Goal: Information Seeking & Learning: Learn about a topic

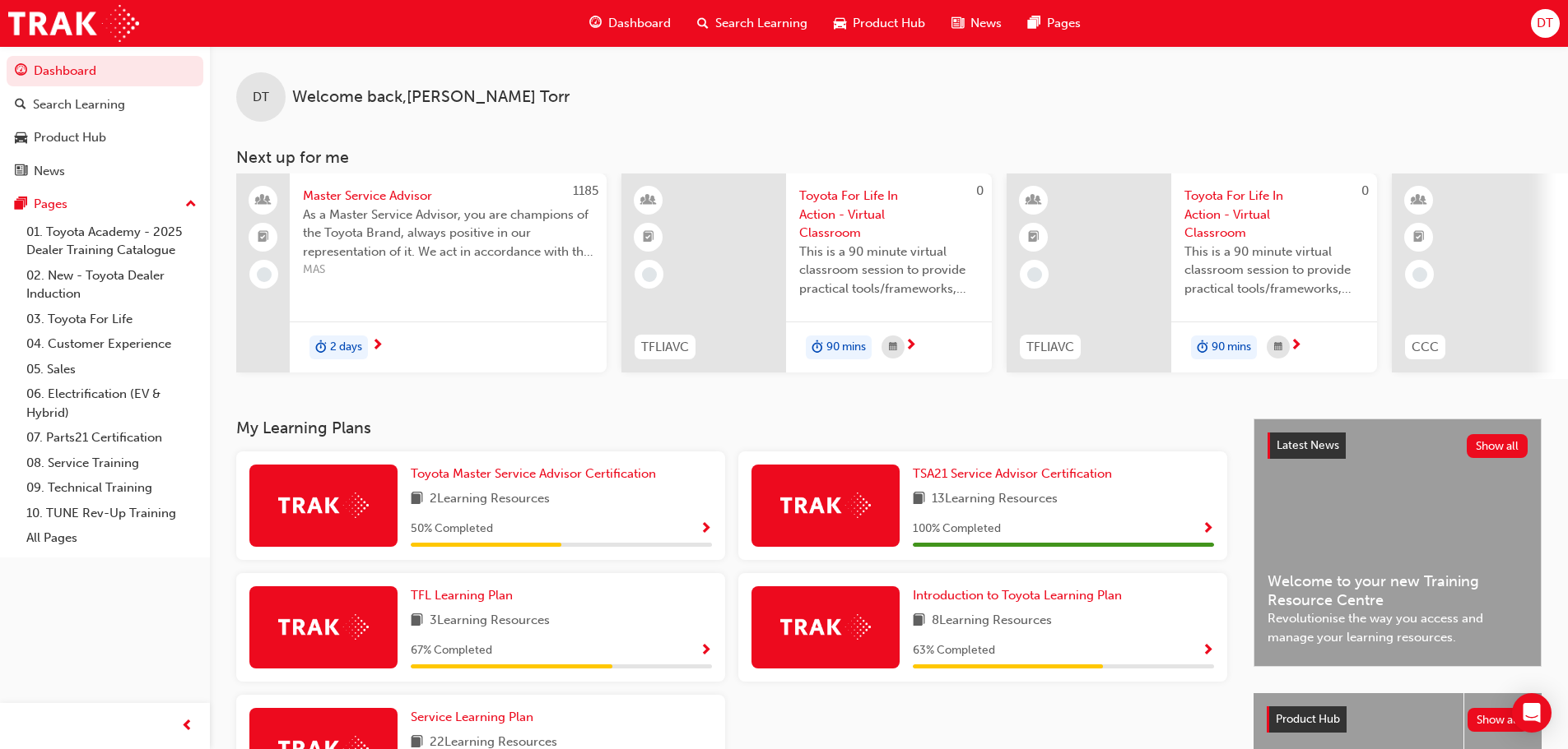
click at [779, 19] on span "Search Learning" at bounding box center [761, 24] width 92 height 19
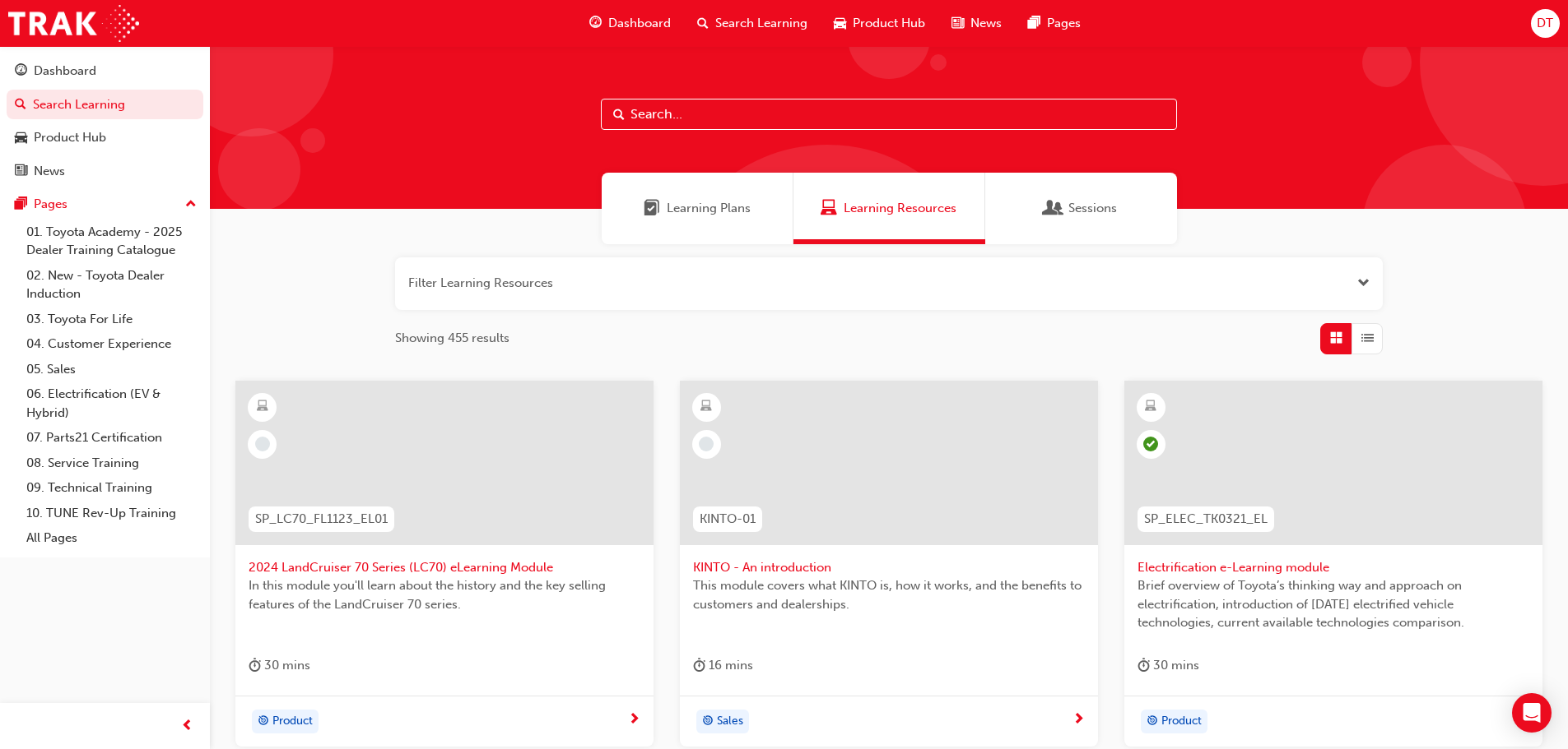
click at [721, 212] on span "Learning Plans" at bounding box center [709, 209] width 84 height 19
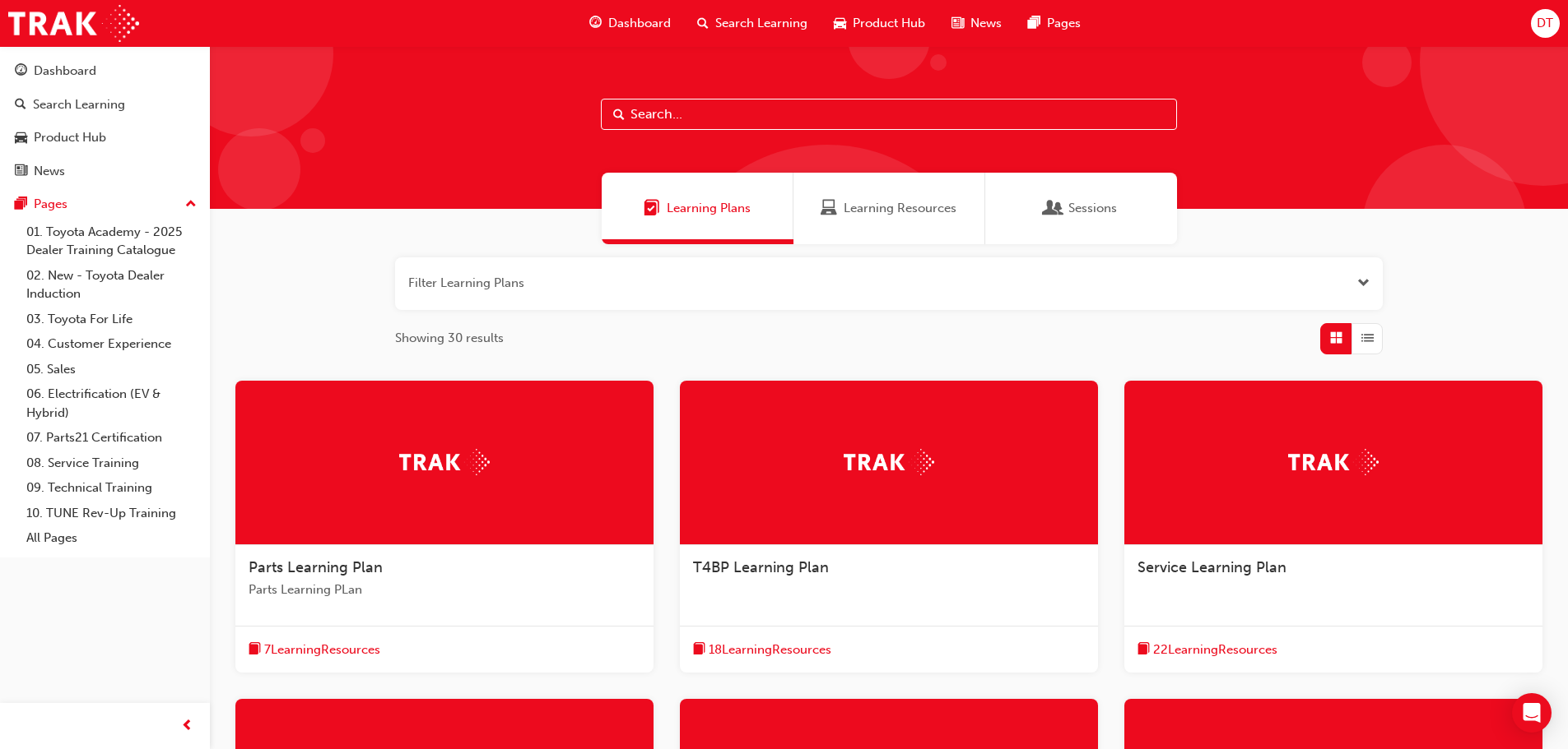
click at [1094, 208] on span "Sessions" at bounding box center [1093, 209] width 49 height 19
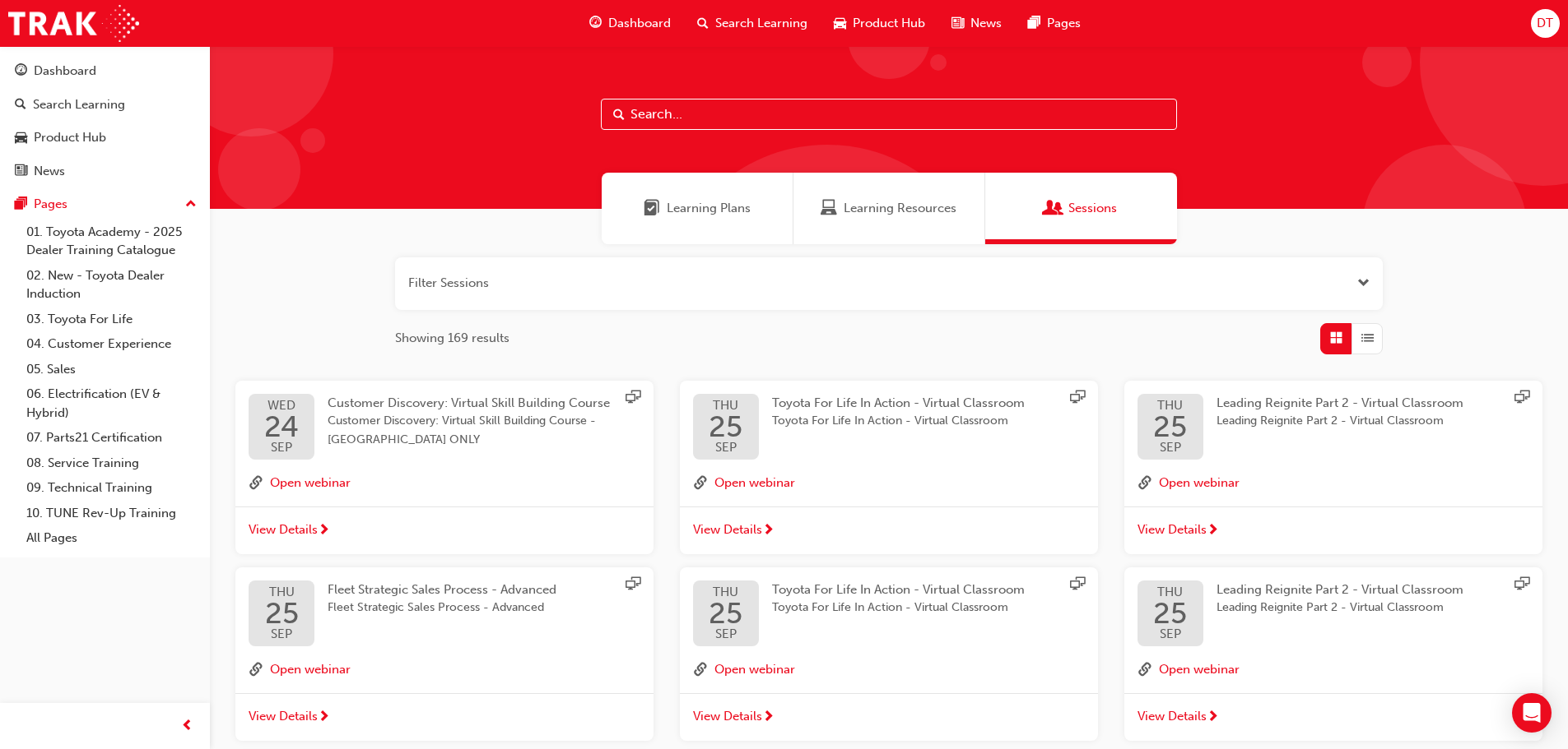
click at [863, 207] on span "Learning Resources" at bounding box center [900, 209] width 113 height 19
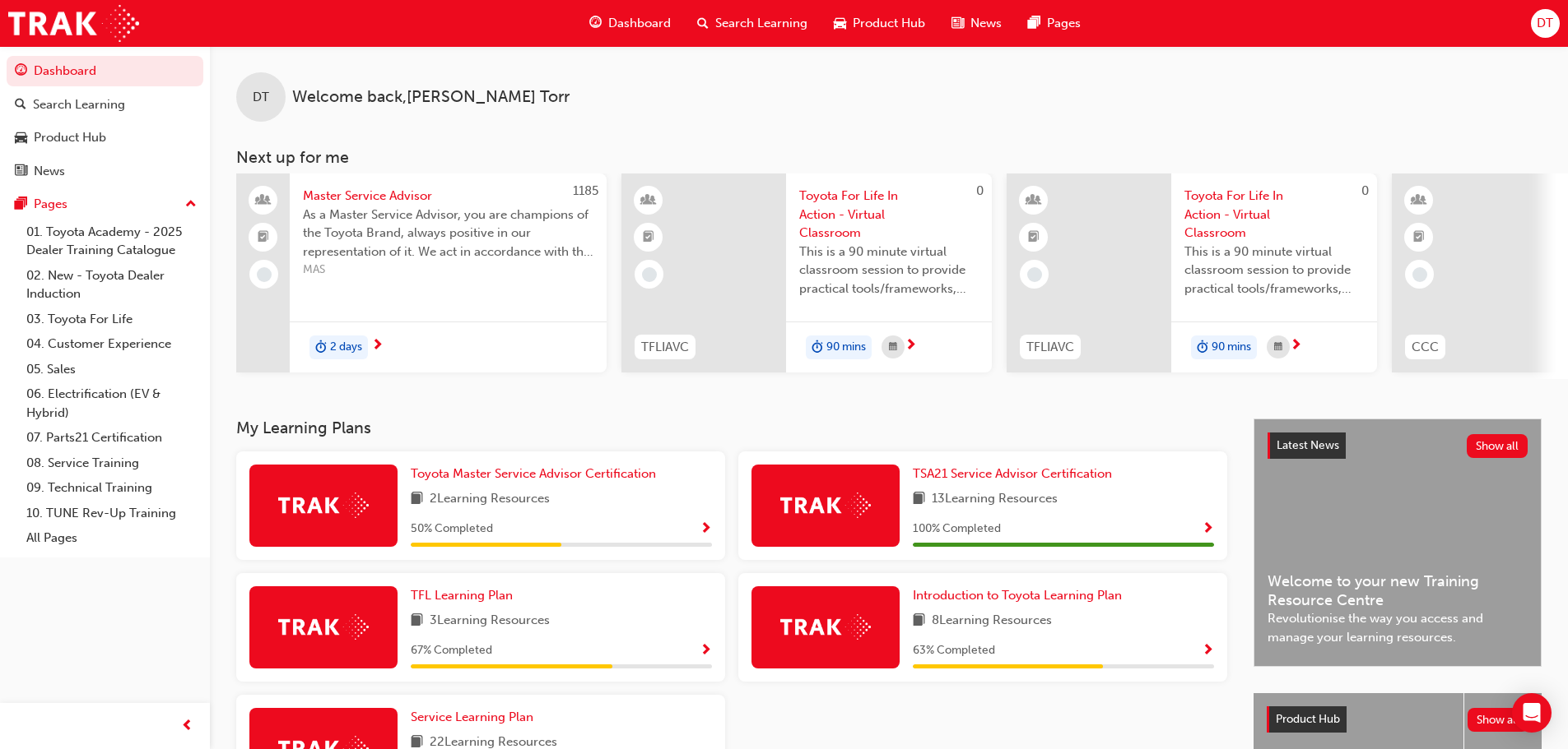
click at [736, 22] on span "Search Learning" at bounding box center [761, 24] width 92 height 19
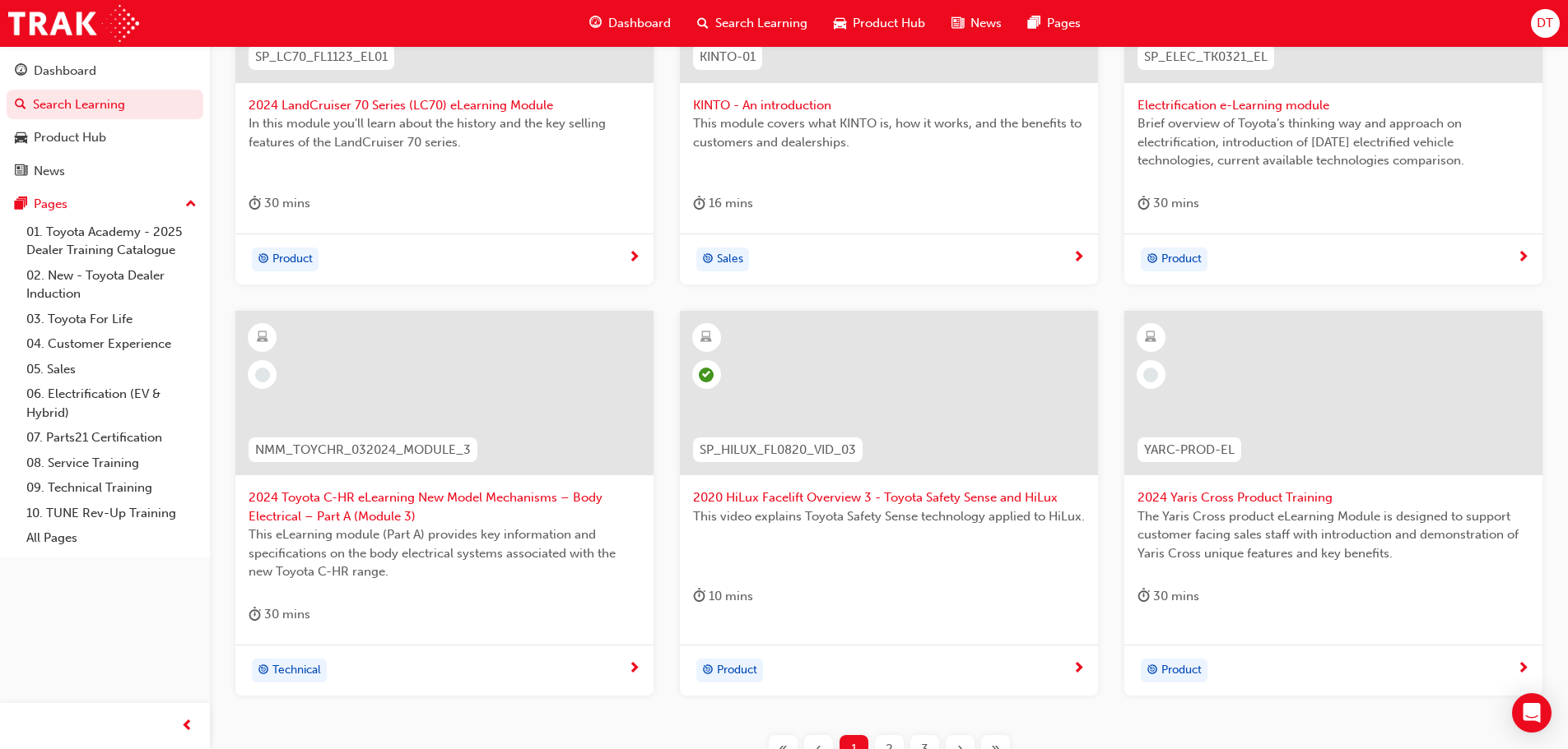
scroll to position [610, 0]
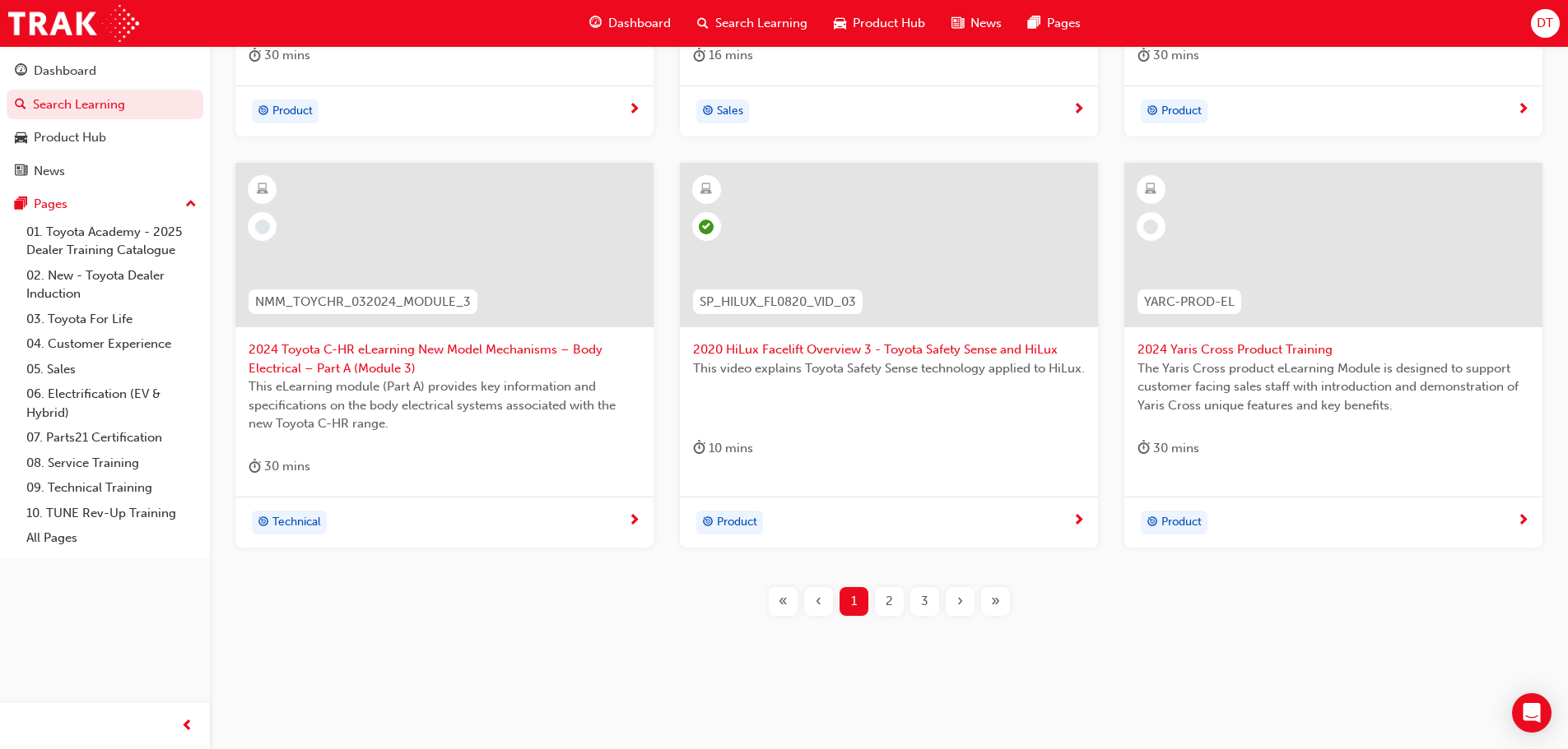
click at [899, 604] on div "2" at bounding box center [889, 601] width 29 height 29
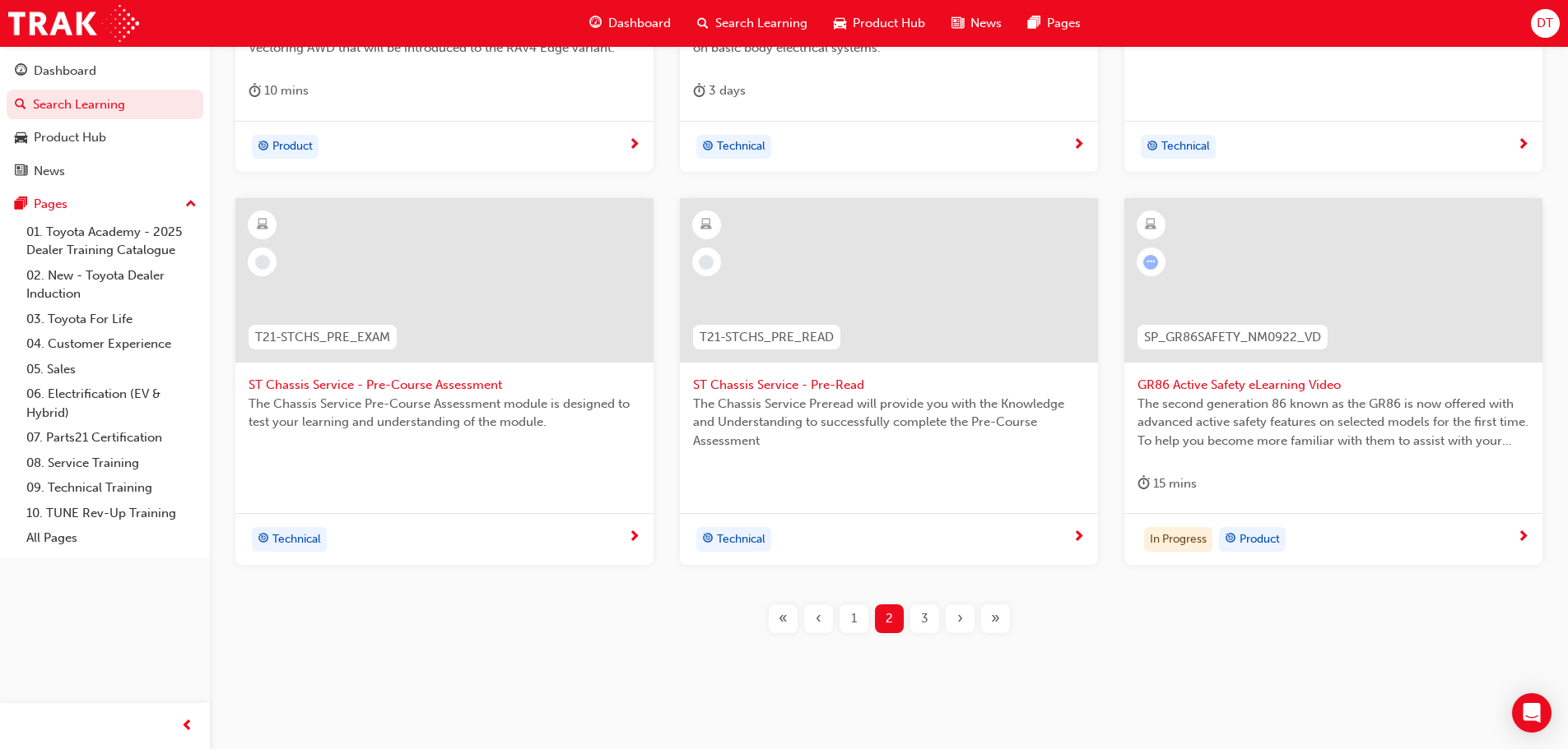
scroll to position [592, 0]
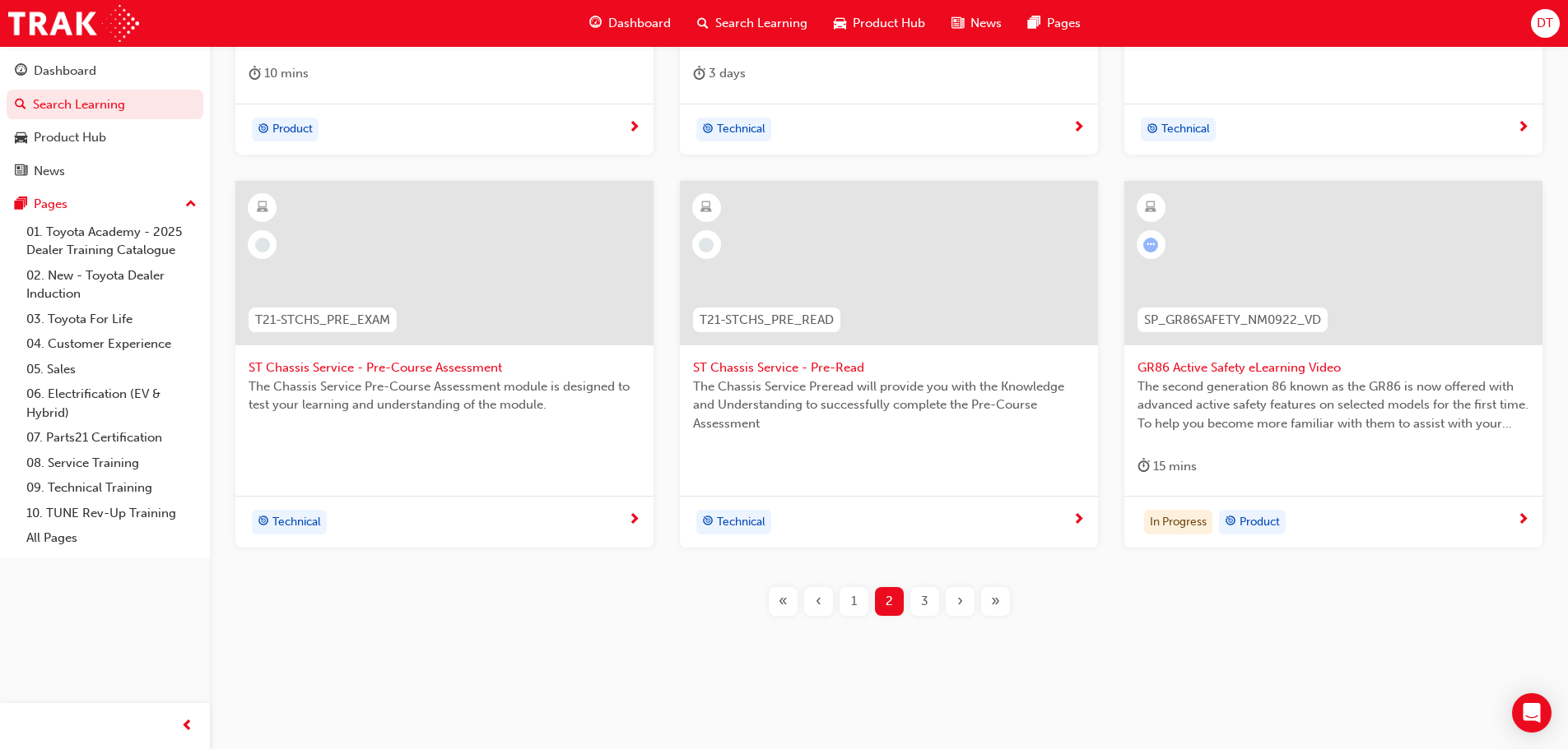
click at [933, 602] on div "3" at bounding box center [925, 601] width 29 height 29
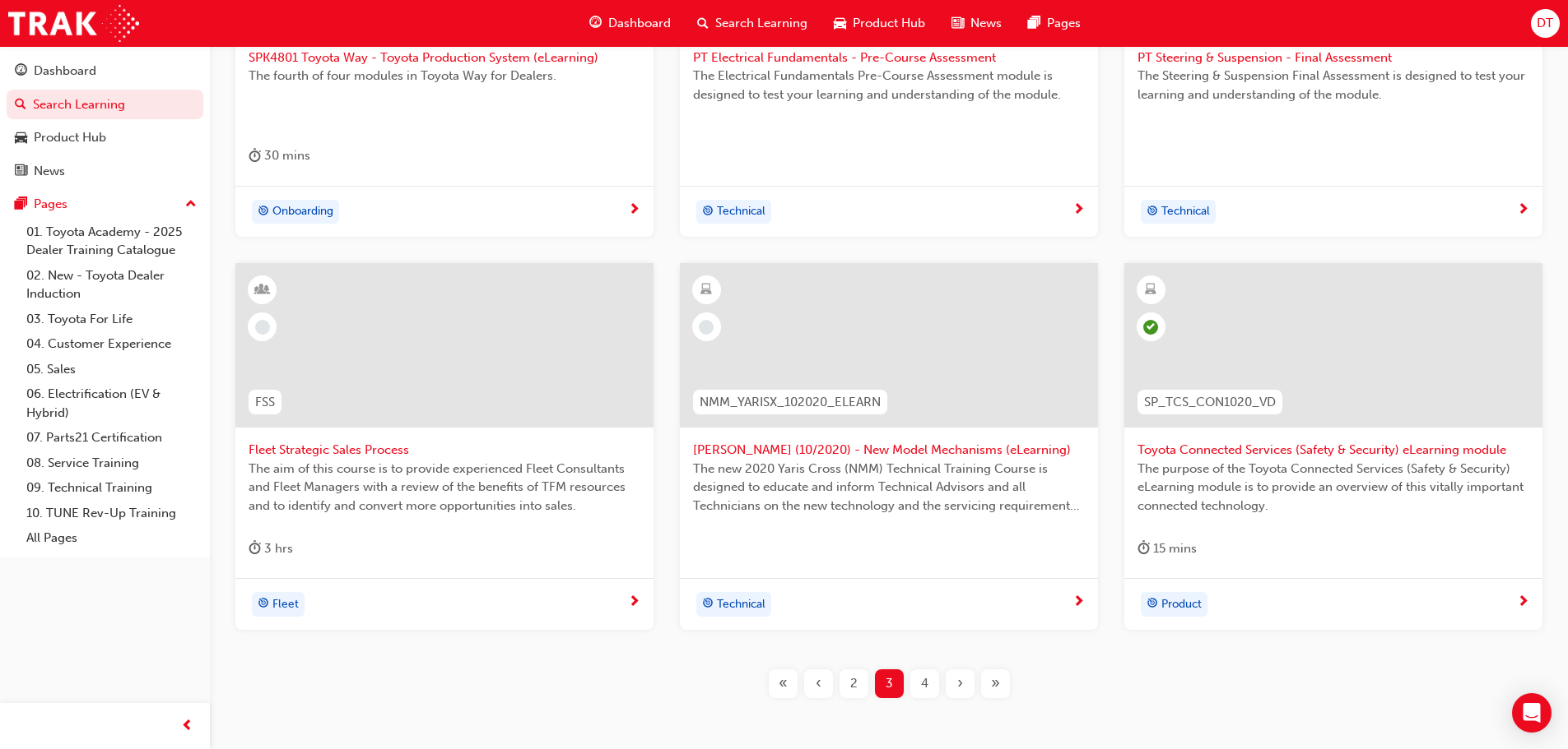
scroll to position [592, 0]
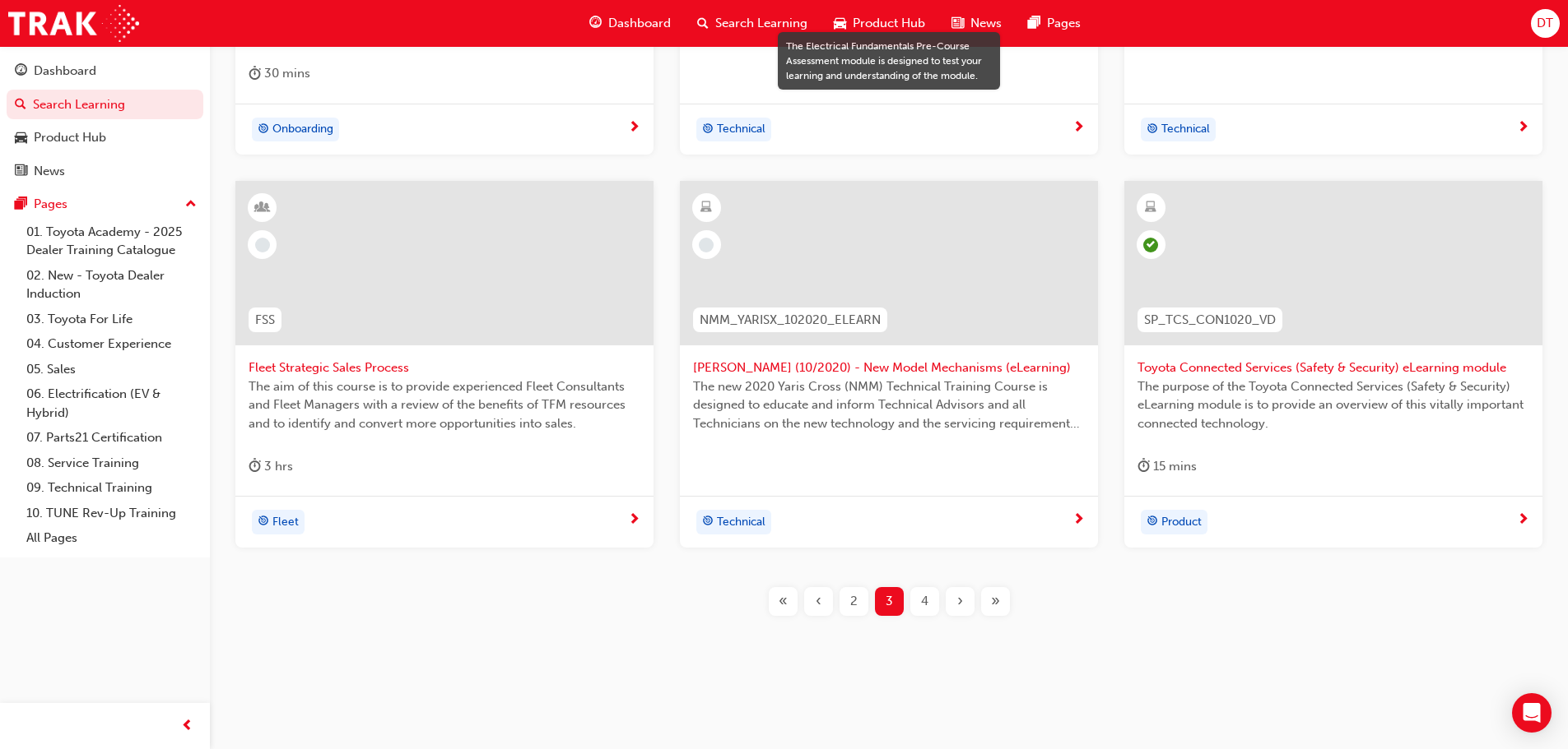
click at [924, 602] on span "4" at bounding box center [925, 601] width 8 height 19
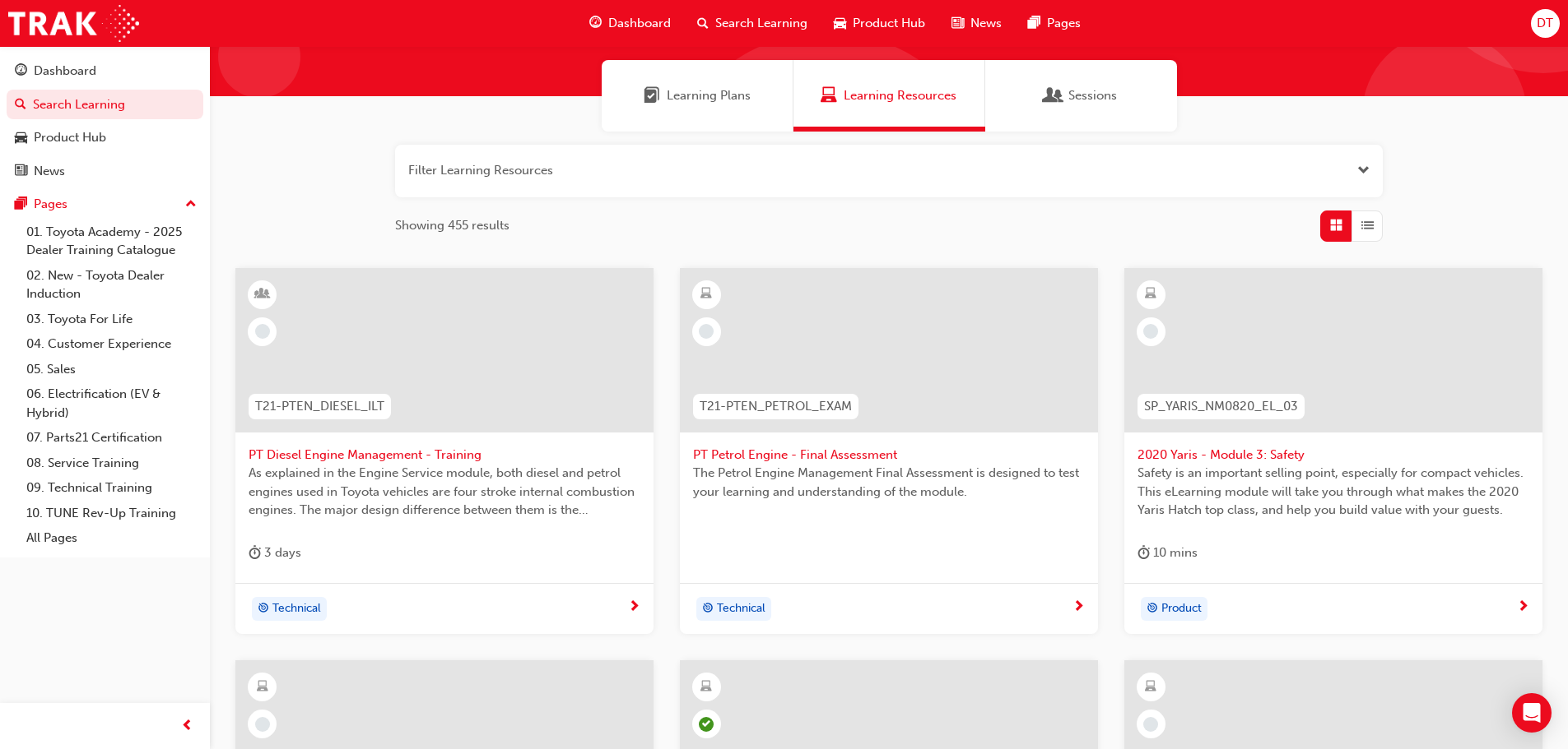
scroll to position [165, 0]
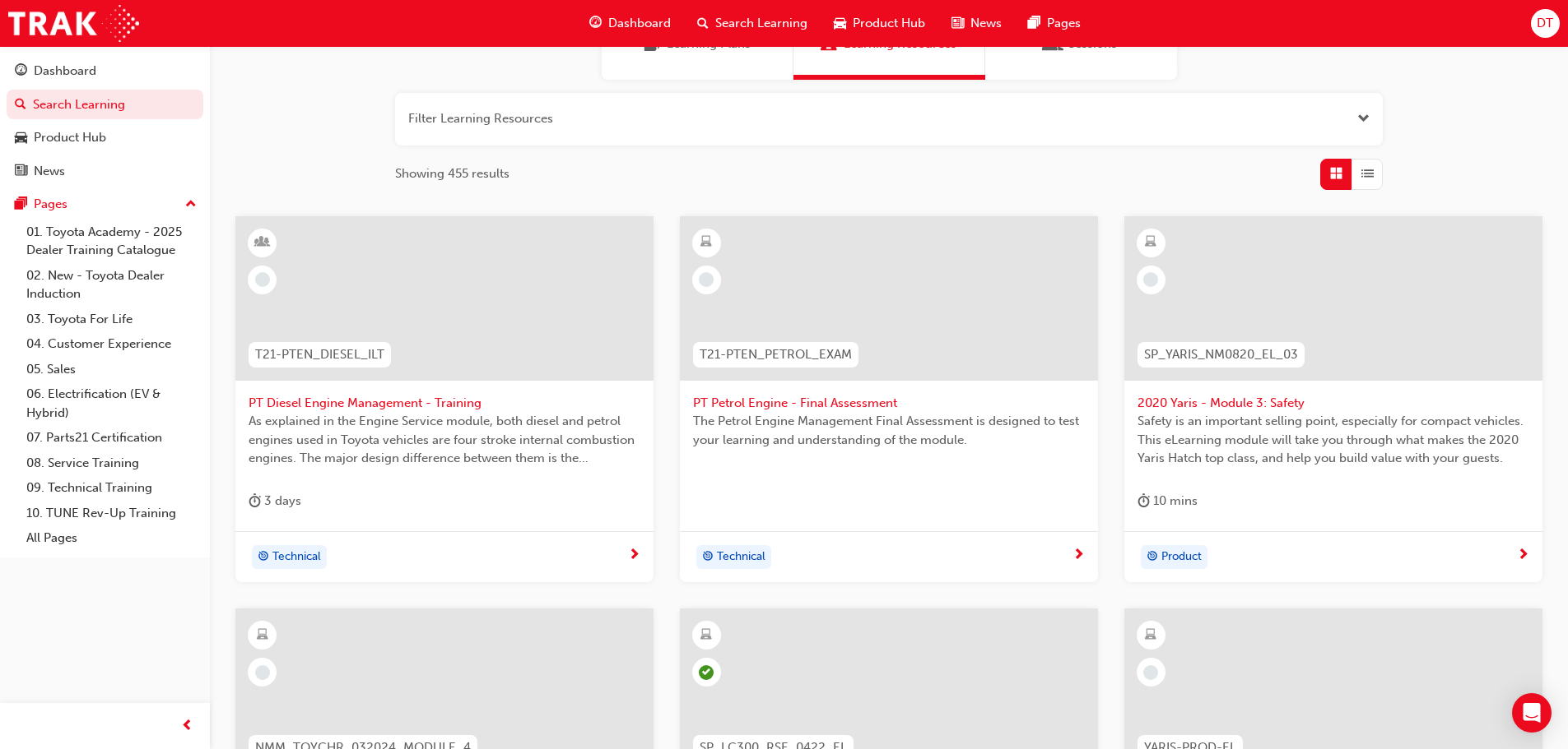
click at [1203, 354] on span "SP_YARIS_NM0820_EL_03" at bounding box center [1221, 355] width 154 height 19
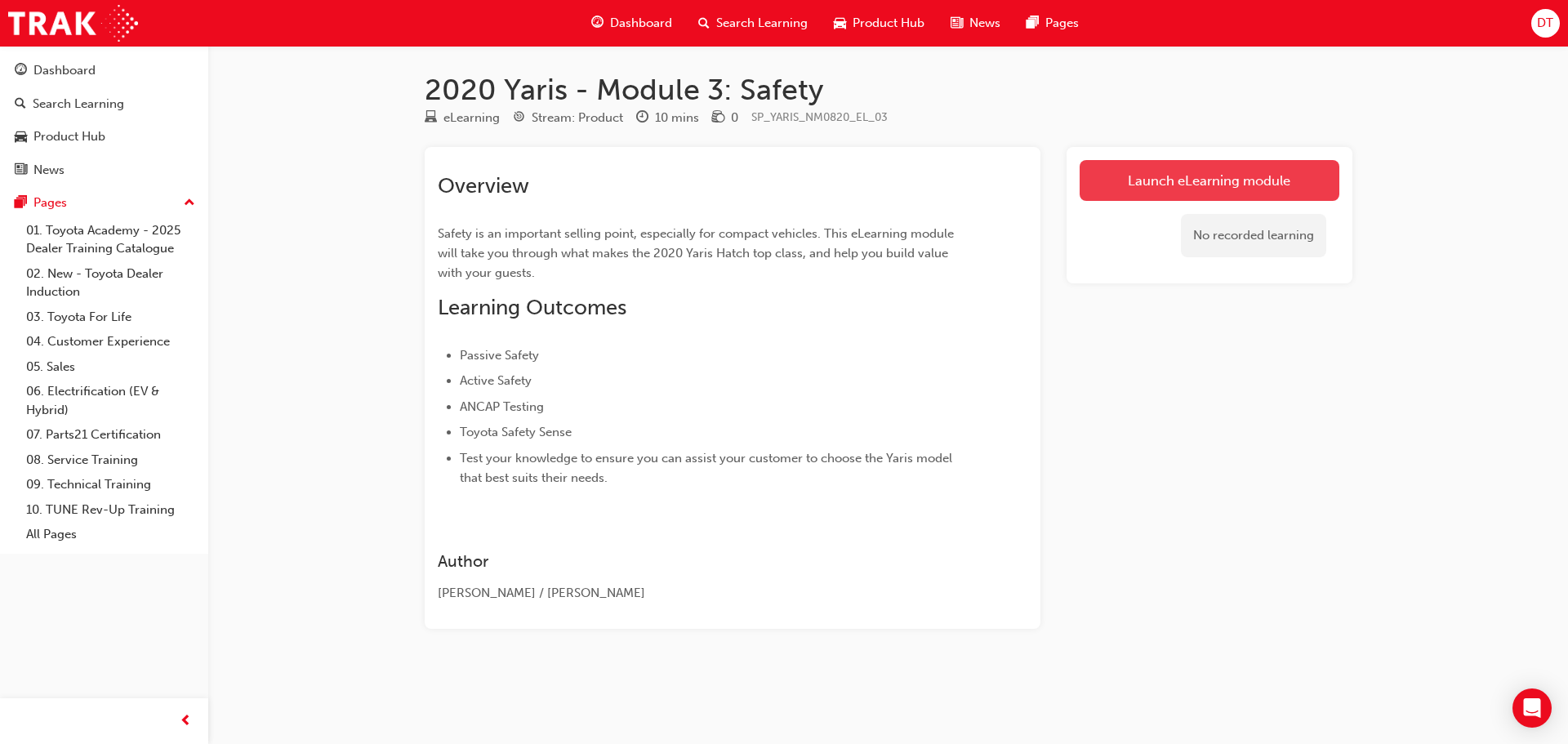
click at [1179, 180] on link "Launch eLearning module" at bounding box center [1209, 180] width 260 height 41
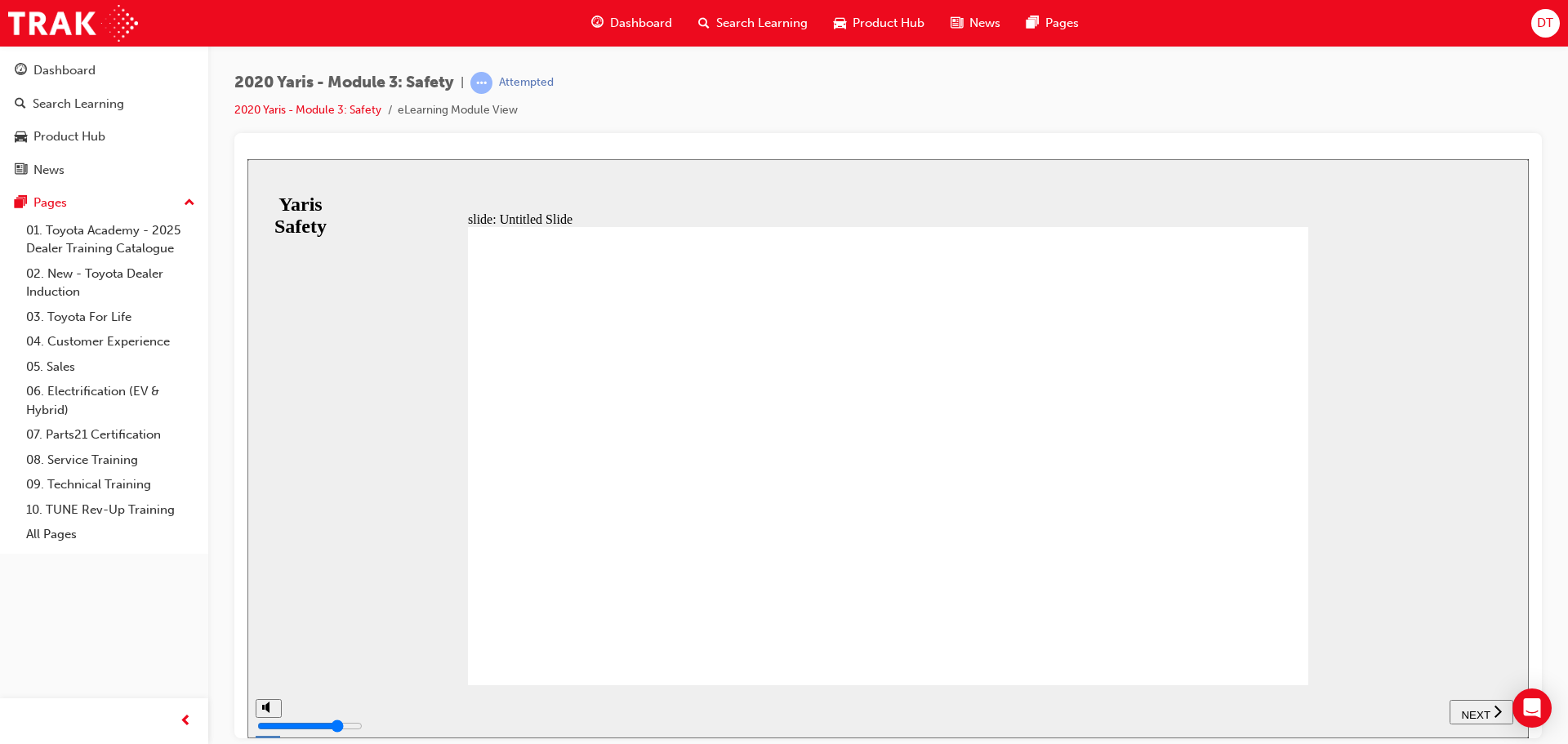
click at [1486, 709] on span "NEXT" at bounding box center [1475, 715] width 29 height 12
click at [1473, 709] on span "NEXT" at bounding box center [1475, 715] width 29 height 12
click at [1464, 709] on span "NEXT" at bounding box center [1475, 715] width 29 height 12
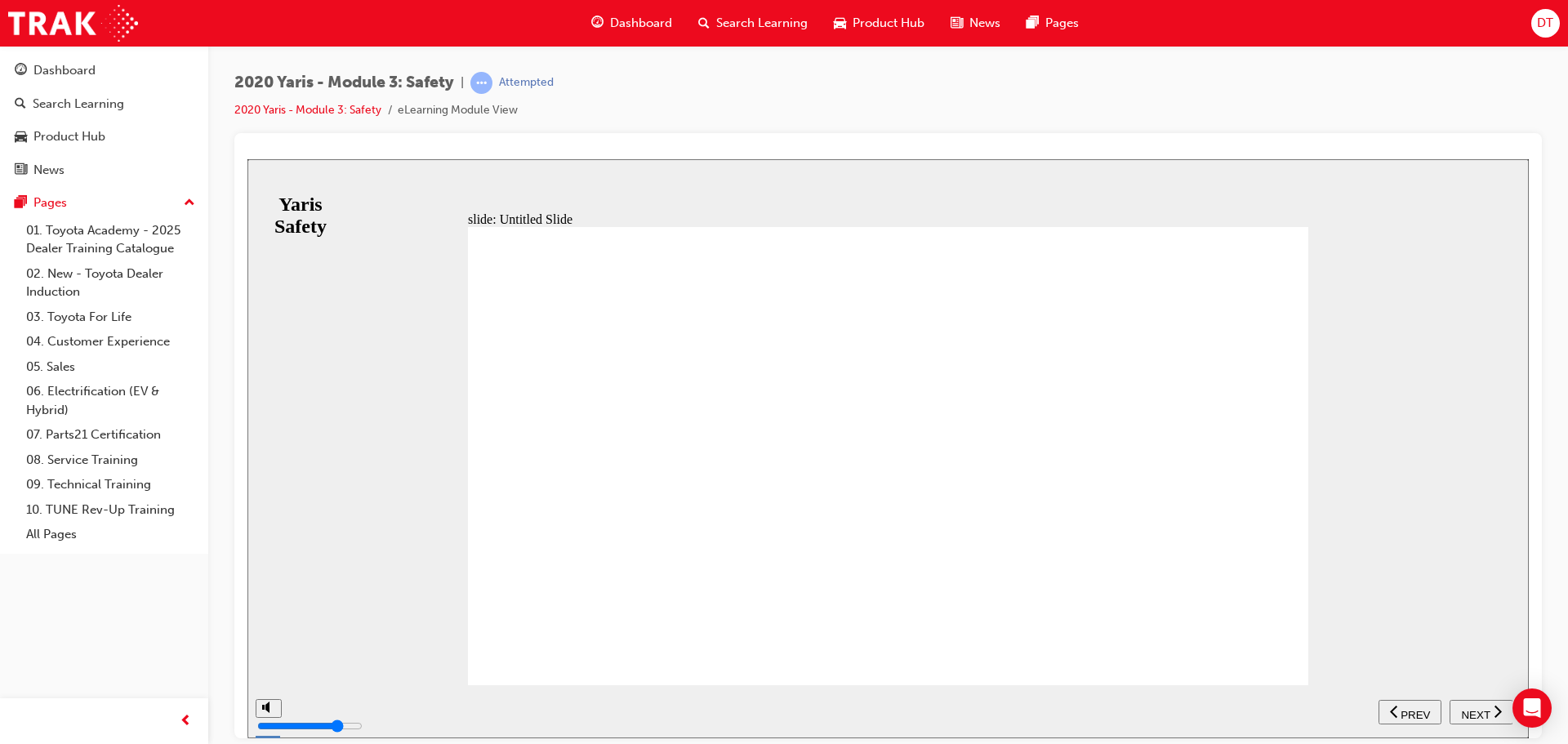
click at [1483, 714] on span "NEXT" at bounding box center [1475, 715] width 29 height 12
click at [1481, 714] on span "NEXT" at bounding box center [1475, 715] width 29 height 12
click at [1475, 714] on span "NEXT" at bounding box center [1475, 715] width 29 height 12
click at [1493, 715] on span "PREV" at bounding box center [1486, 715] width 29 height 12
click at [1494, 715] on icon "next" at bounding box center [1498, 710] width 9 height 14
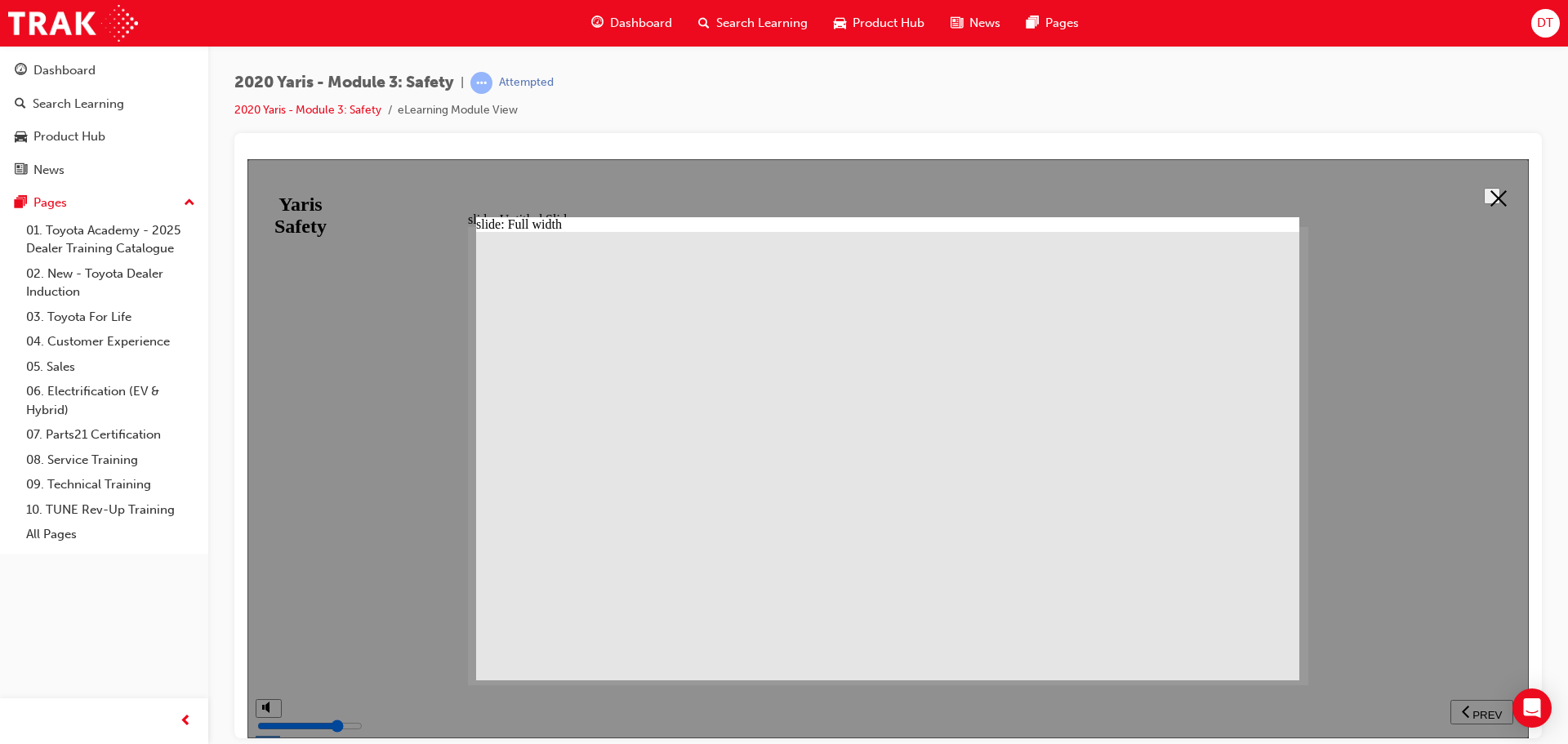
click at [1490, 197] on icon at bounding box center [1498, 197] width 16 height 16
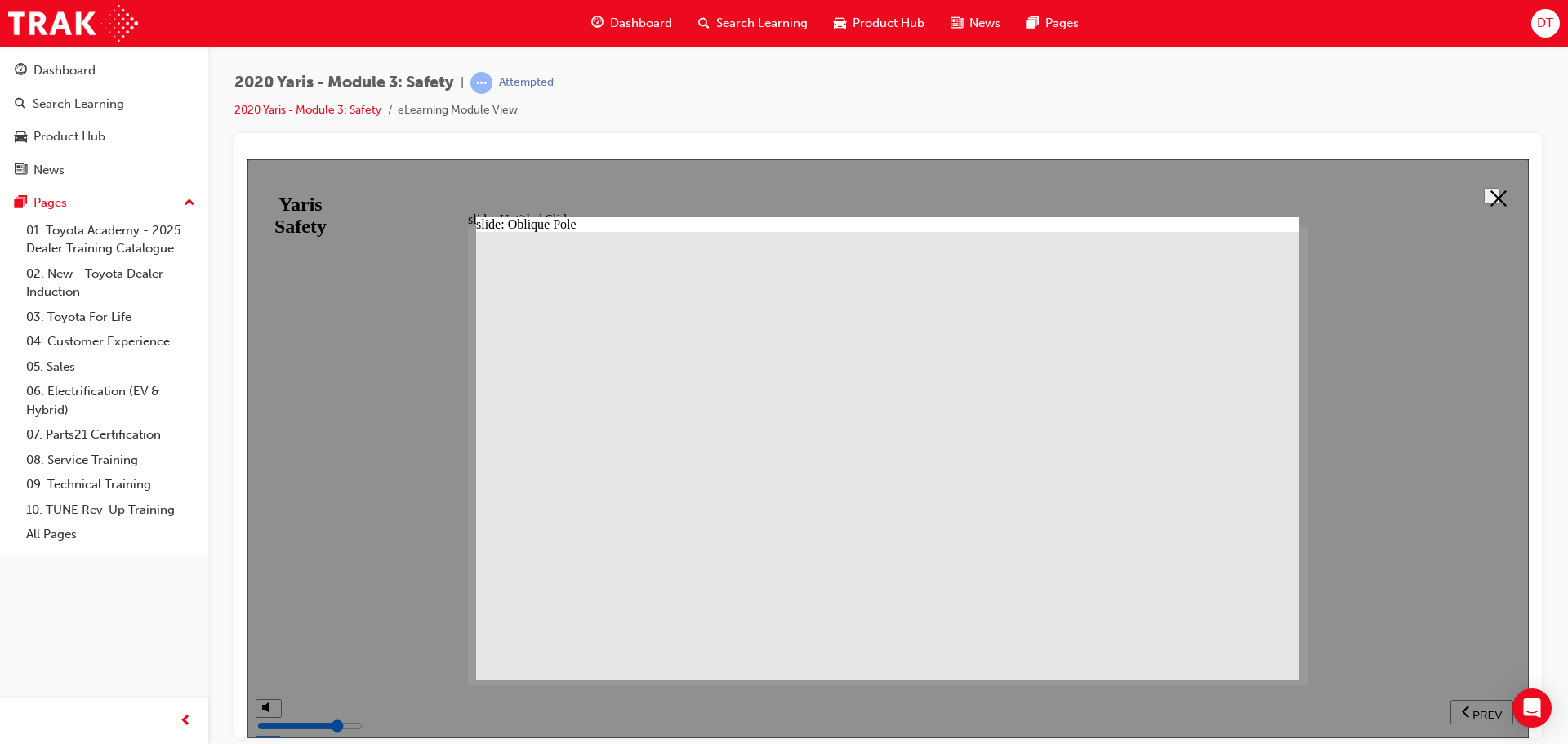
click at [1490, 197] on icon at bounding box center [1498, 197] width 16 height 16
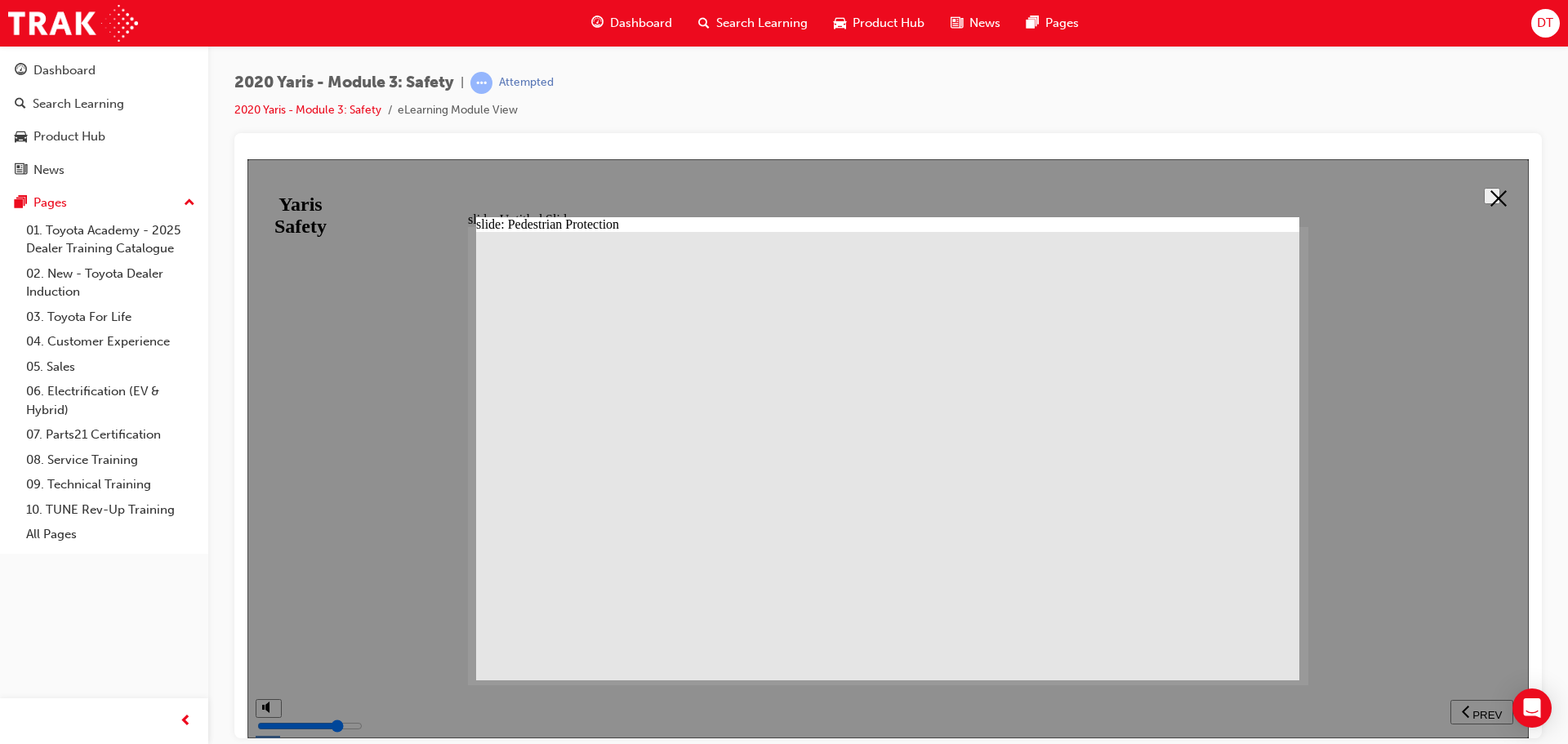
click at [1490, 203] on icon at bounding box center [1498, 197] width 16 height 16
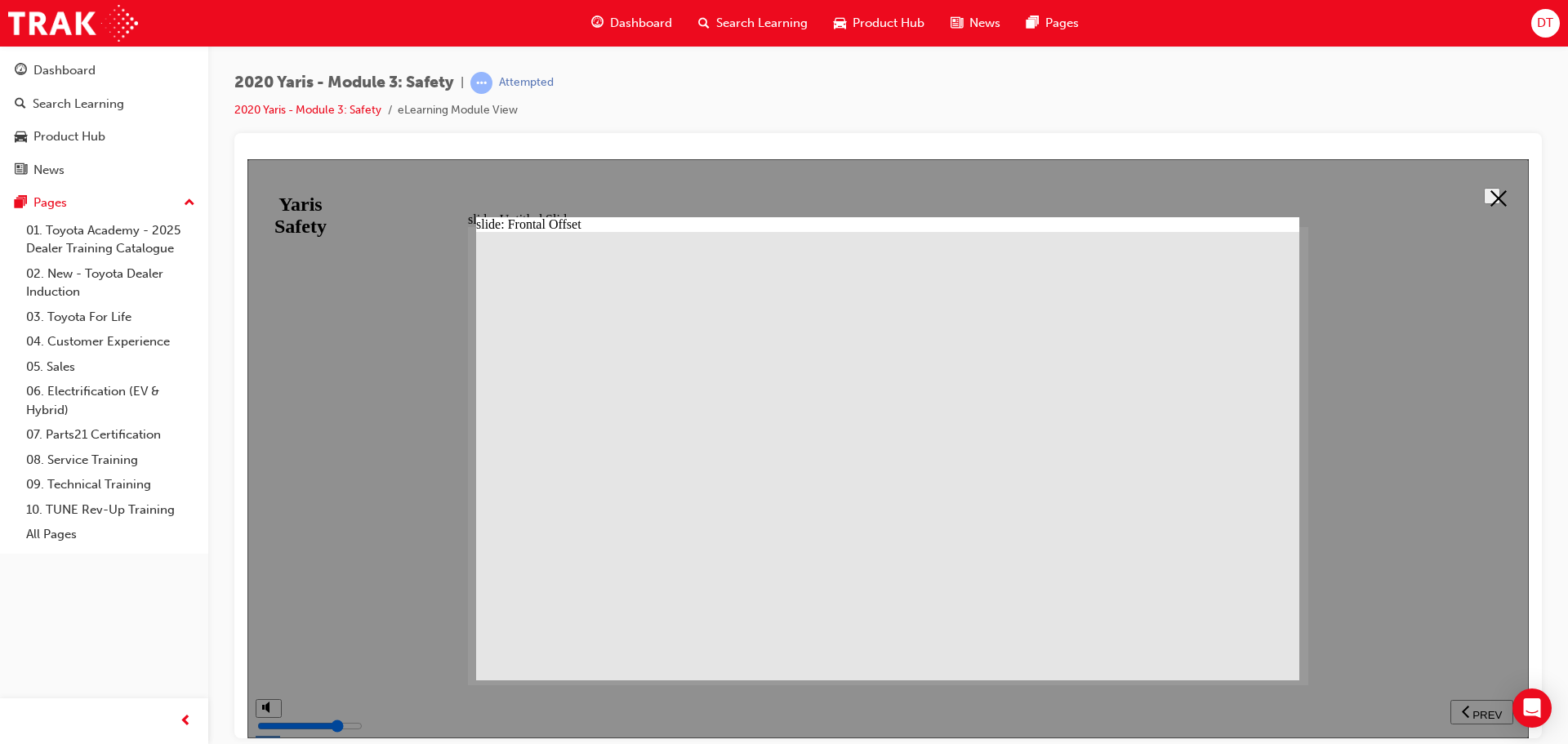
click at [1492, 197] on icon at bounding box center [1498, 197] width 16 height 16
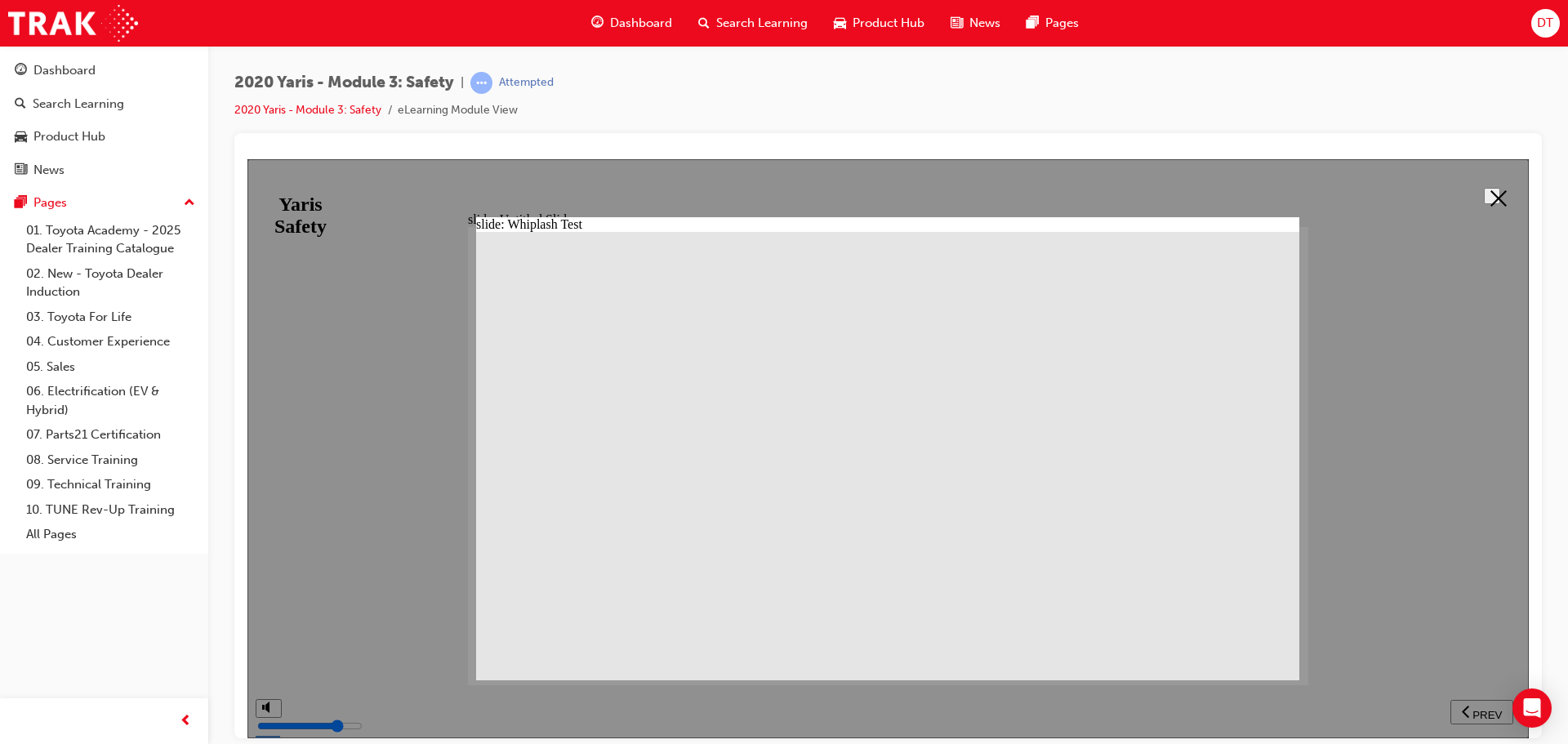
click at [1490, 194] on icon at bounding box center [1498, 197] width 16 height 16
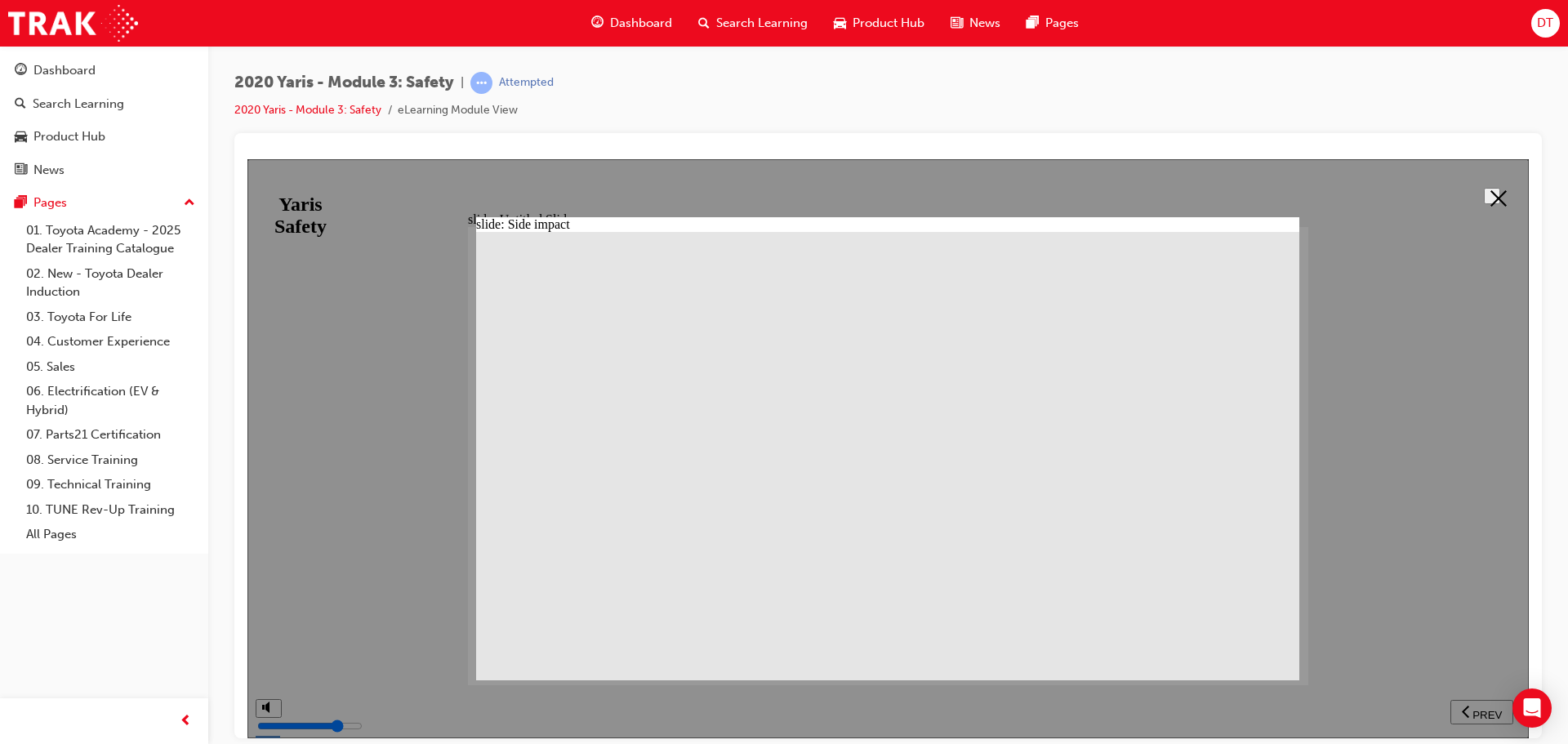
click at [1490, 194] on icon at bounding box center [1498, 197] width 16 height 16
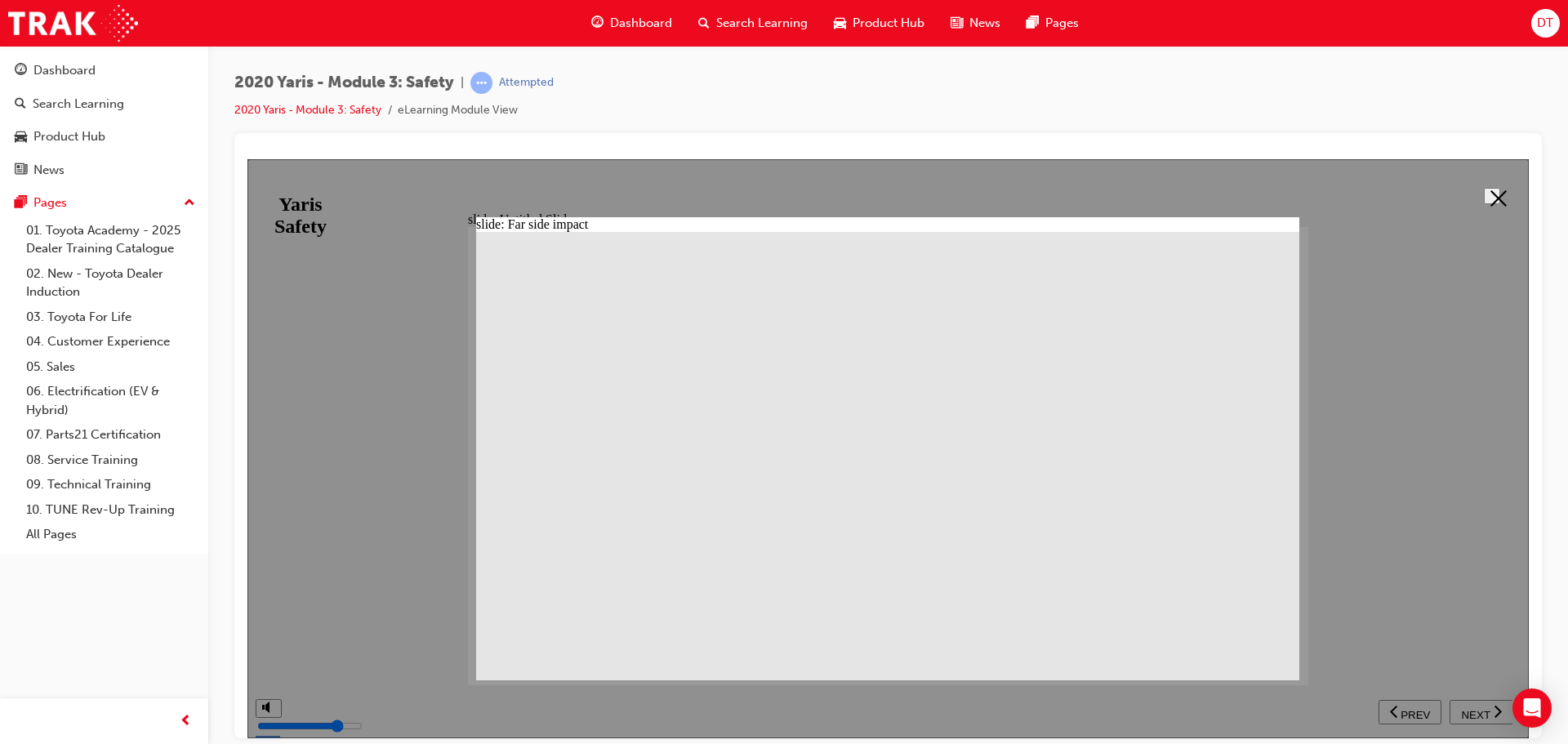
click at [1490, 192] on icon at bounding box center [1498, 197] width 16 height 16
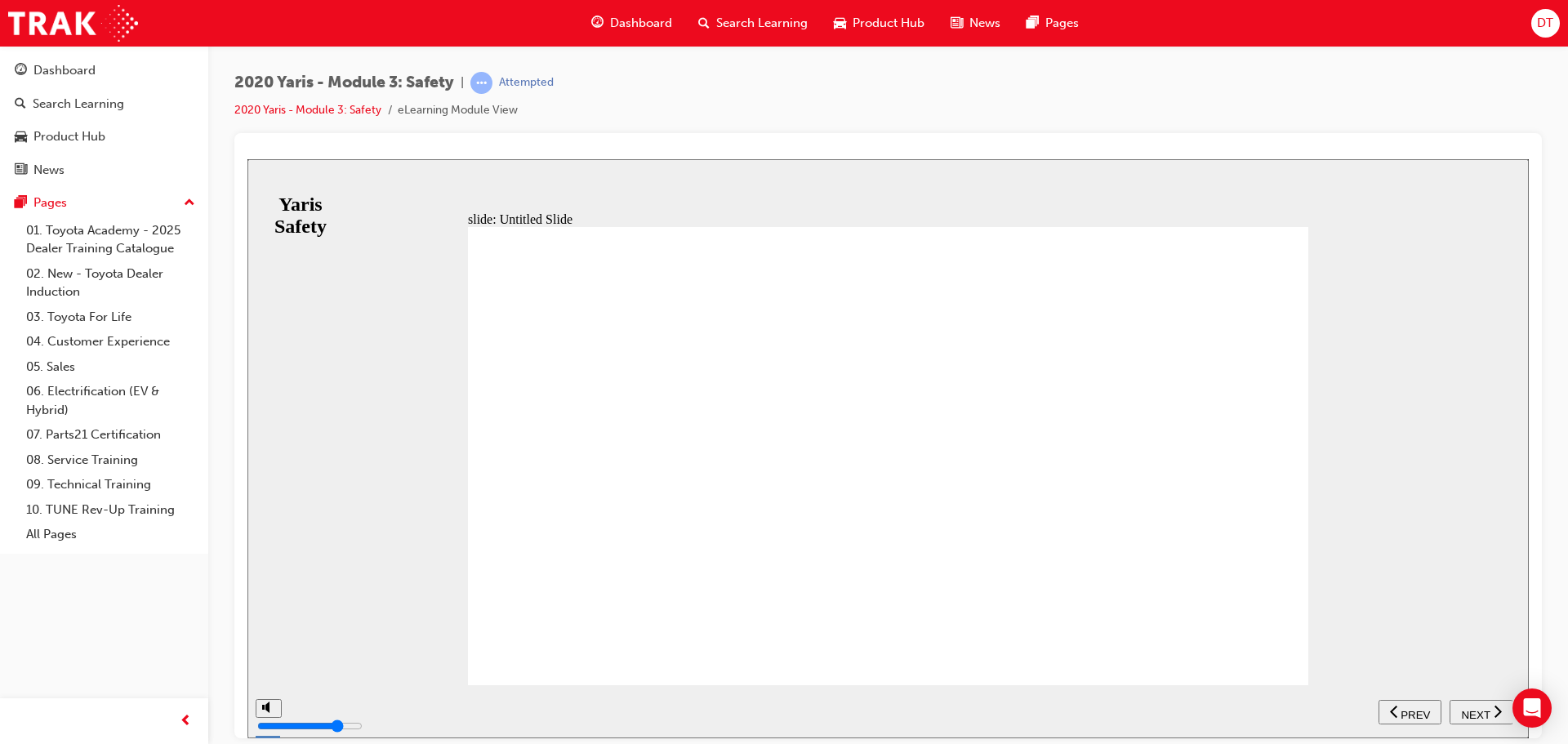
click at [1487, 713] on span "NEXT" at bounding box center [1475, 715] width 29 height 12
click at [1474, 709] on span "NEXT" at bounding box center [1475, 715] width 29 height 12
click at [1478, 709] on span "NEXT" at bounding box center [1475, 715] width 29 height 12
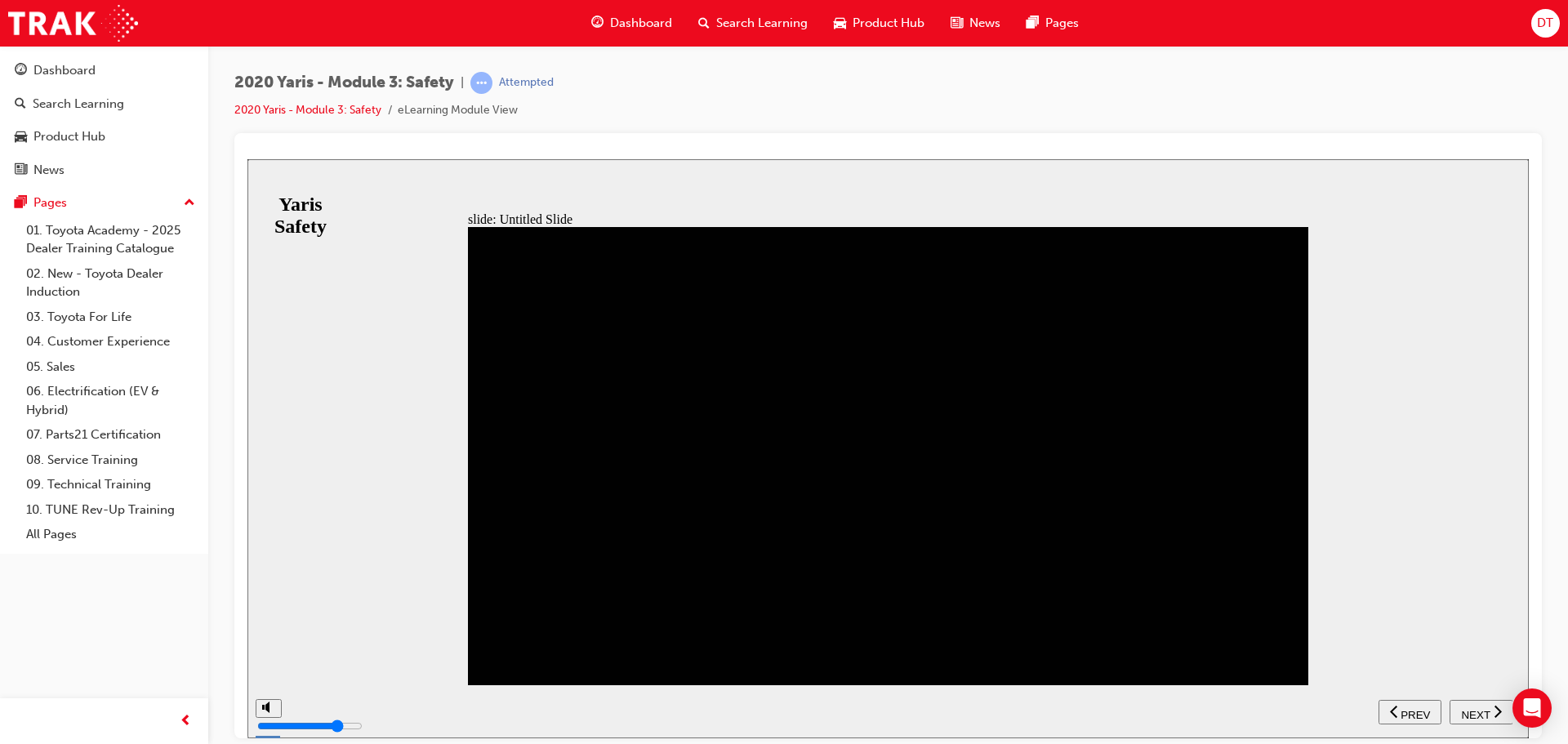
click at [1478, 709] on span "NEXT" at bounding box center [1475, 715] width 29 height 12
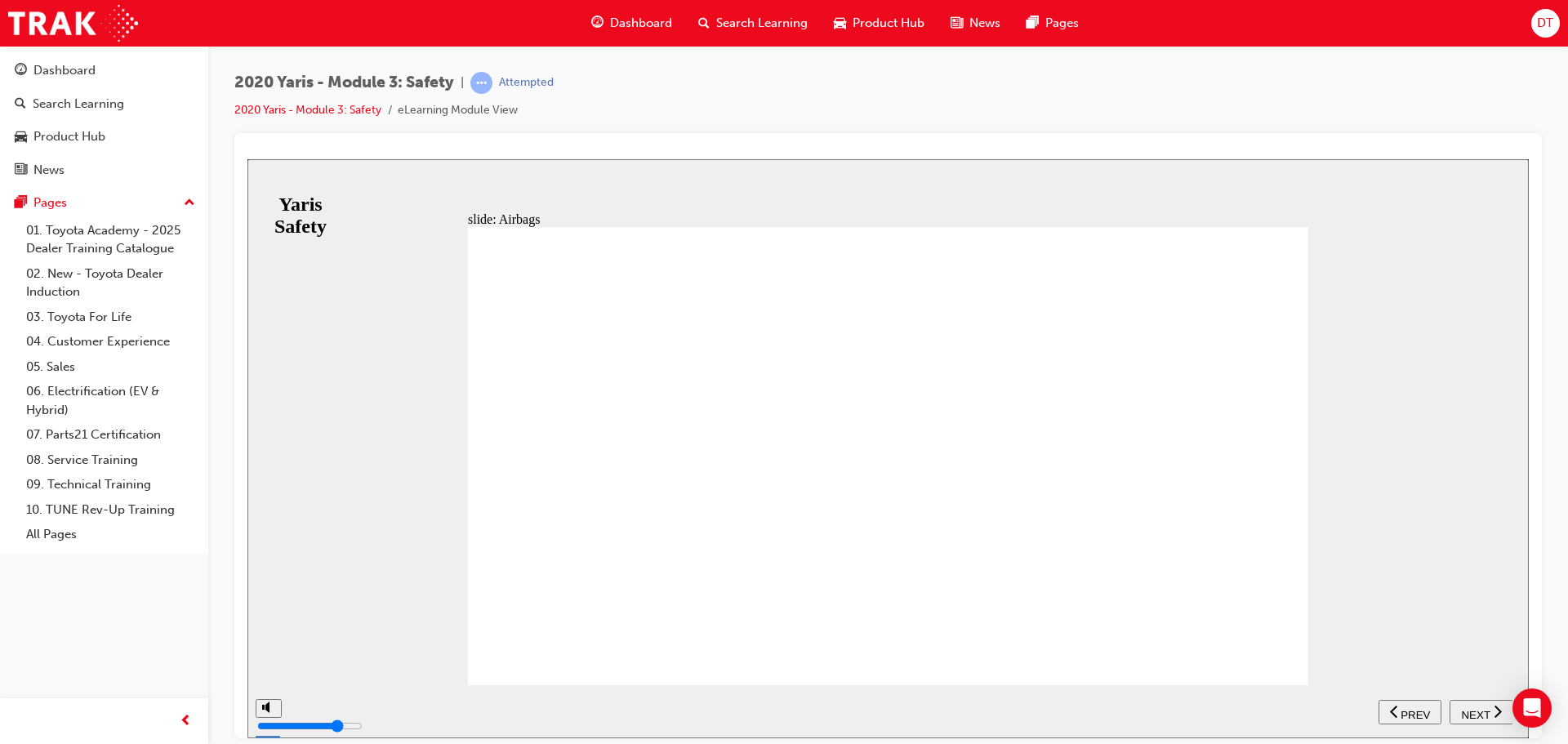
click at [1478, 709] on span "NEXT" at bounding box center [1475, 715] width 29 height 12
click at [1478, 709] on span "PREV" at bounding box center [1486, 715] width 29 height 12
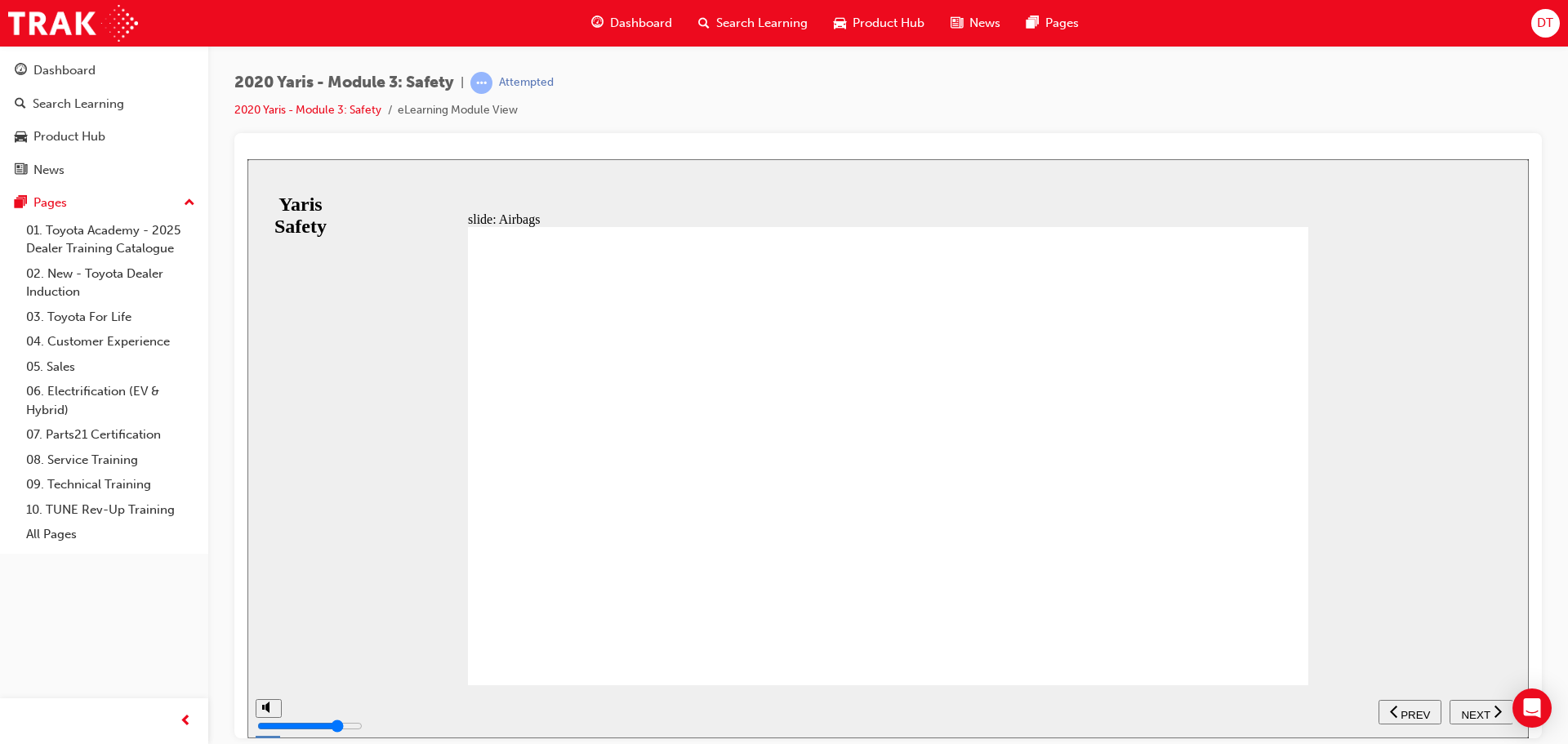
click at [1481, 709] on span "NEXT" at bounding box center [1475, 715] width 29 height 12
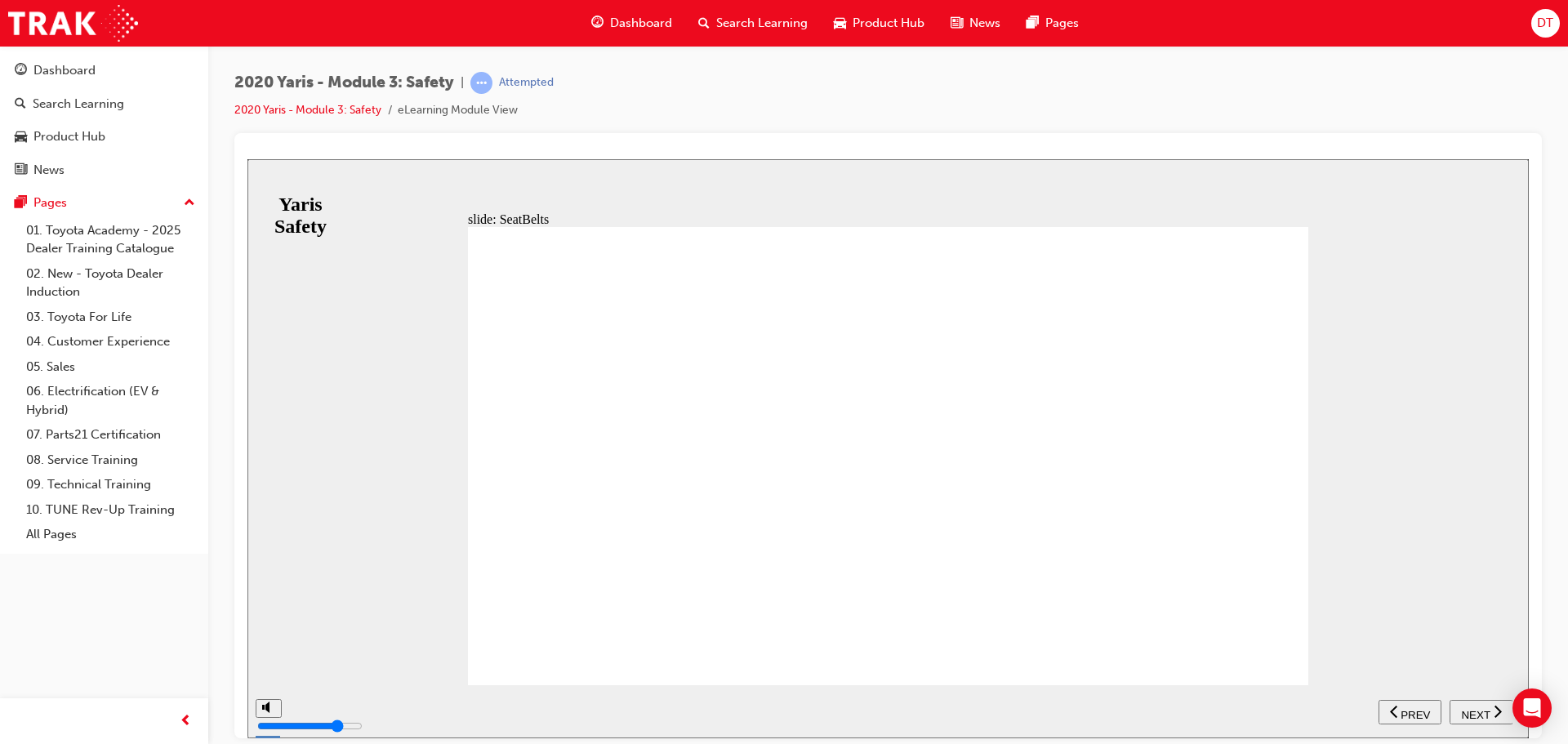
click at [1478, 709] on span "NEXT" at bounding box center [1475, 715] width 29 height 12
click at [1467, 710] on span "NEXT" at bounding box center [1475, 715] width 29 height 12
click at [1465, 710] on span "NEXT" at bounding box center [1475, 715] width 29 height 12
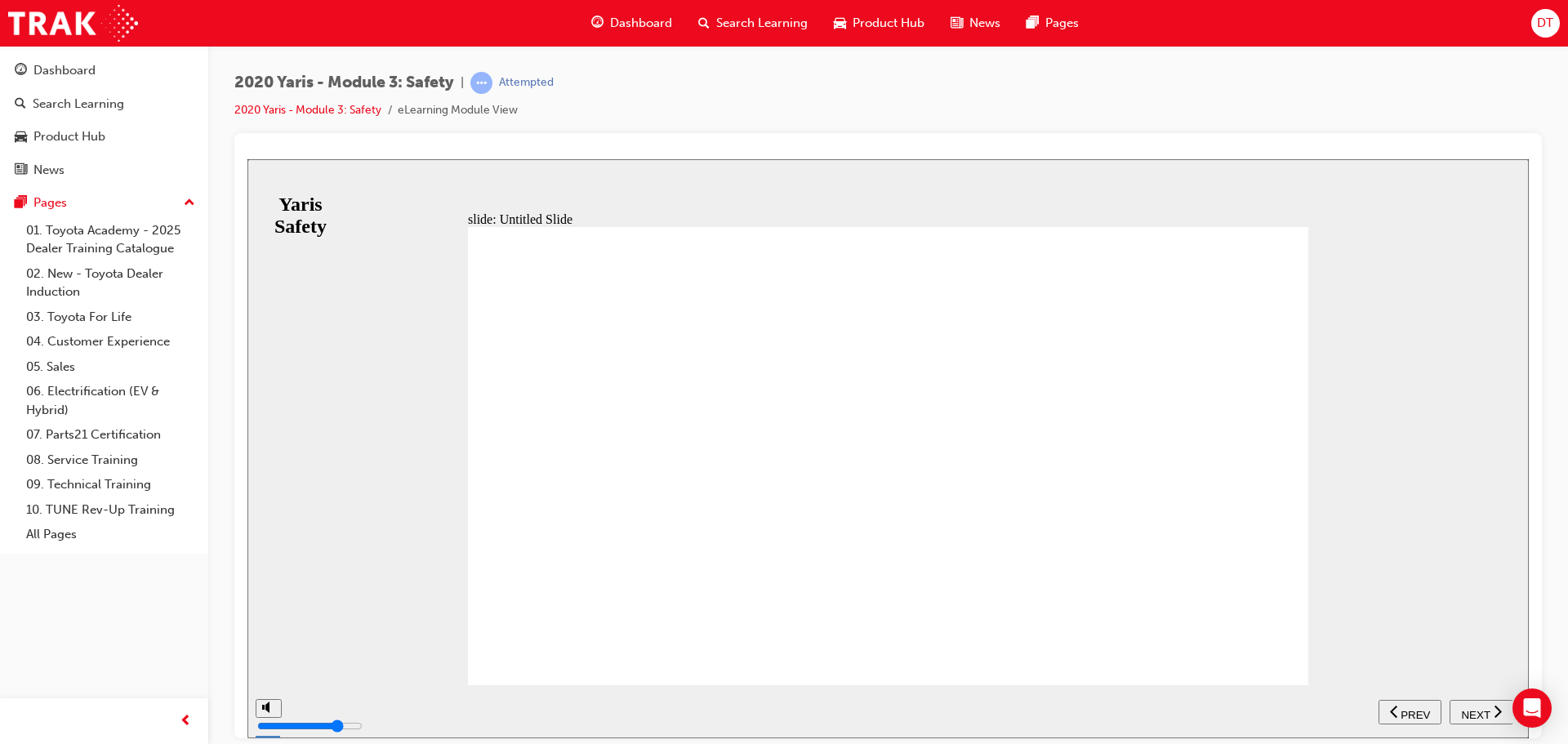
click at [1465, 710] on span "NEXT" at bounding box center [1475, 715] width 29 height 12
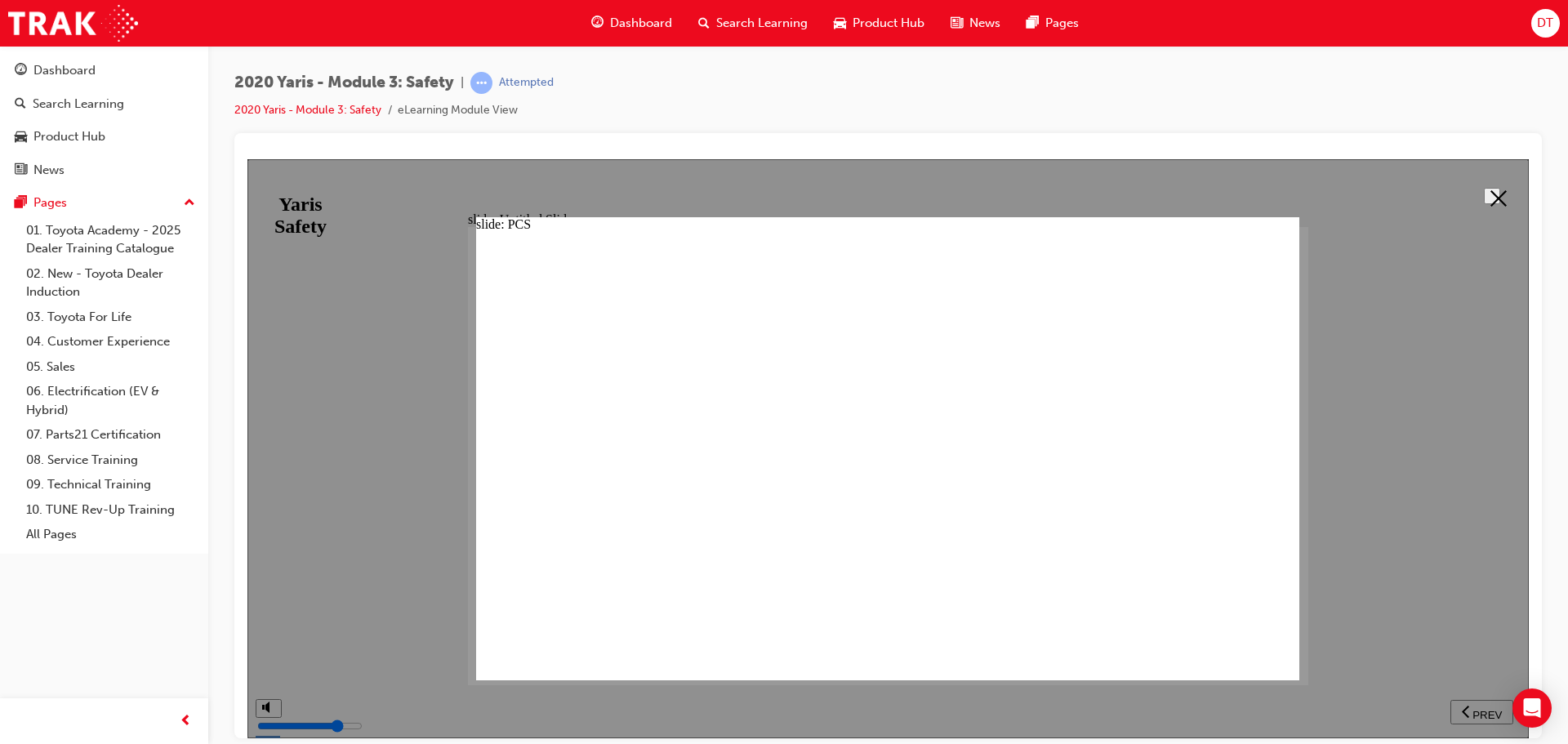
click at [1483, 198] on button at bounding box center [1491, 195] width 16 height 16
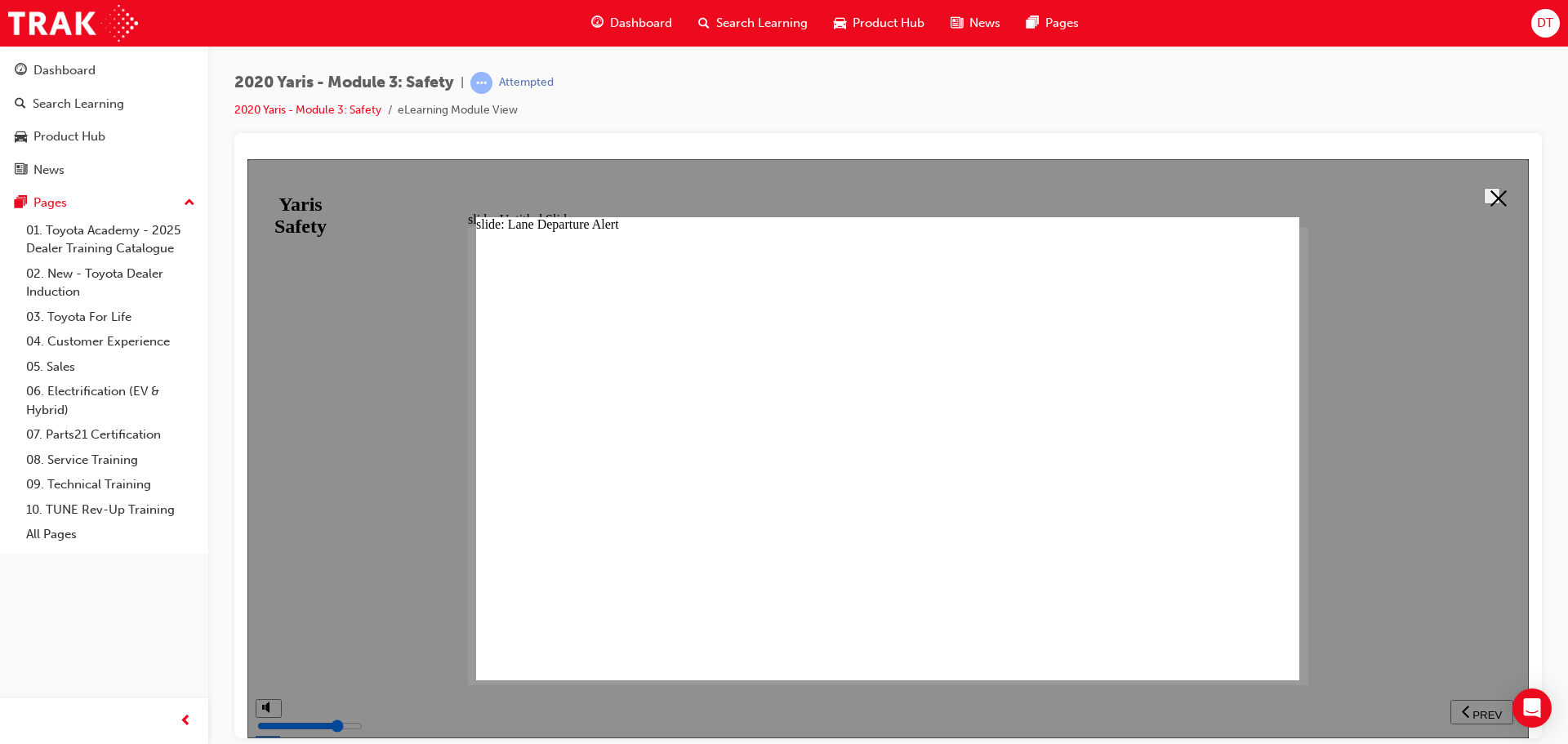
click at [1495, 193] on polygon at bounding box center [1498, 197] width 16 height 16
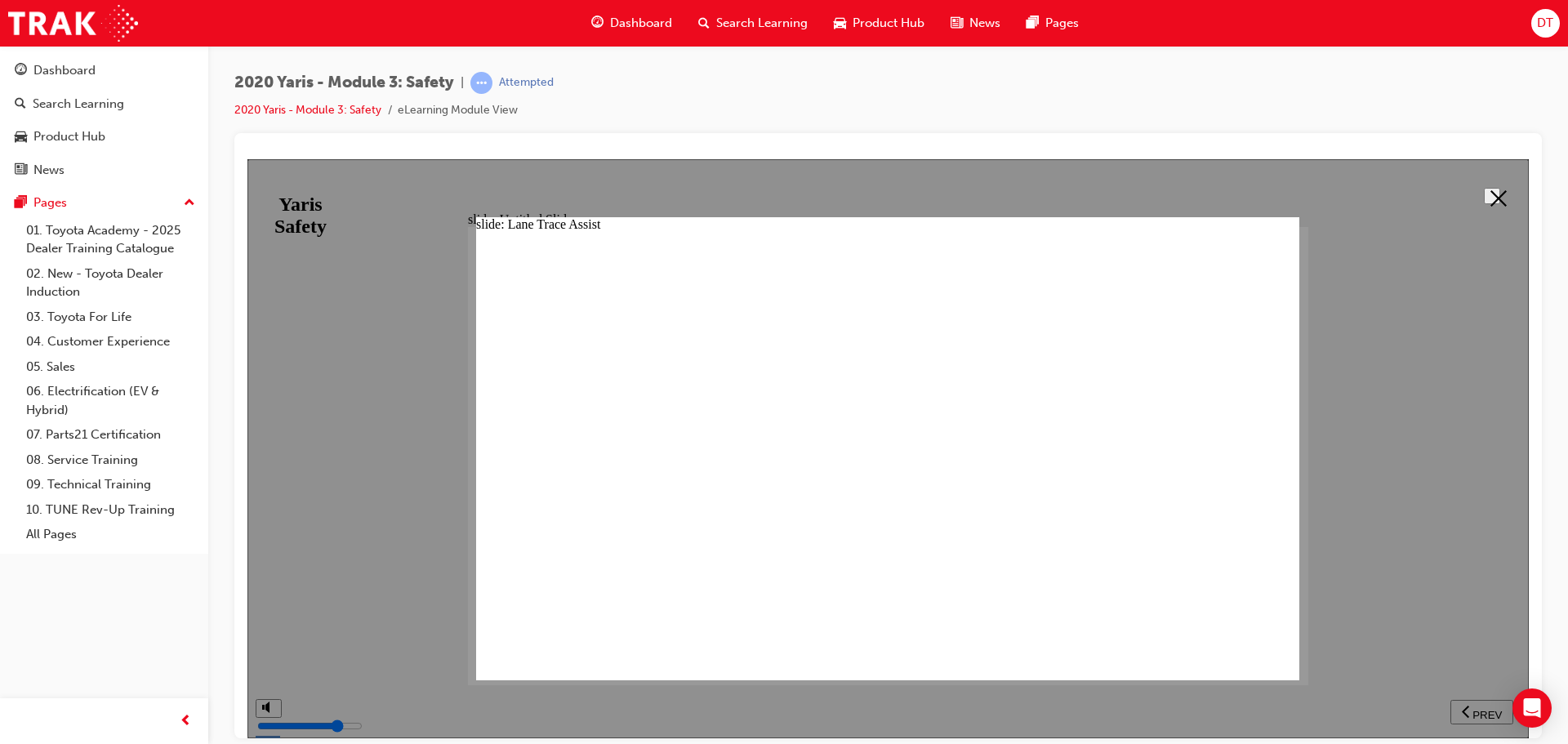
click at [1492, 193] on icon at bounding box center [1498, 197] width 16 height 16
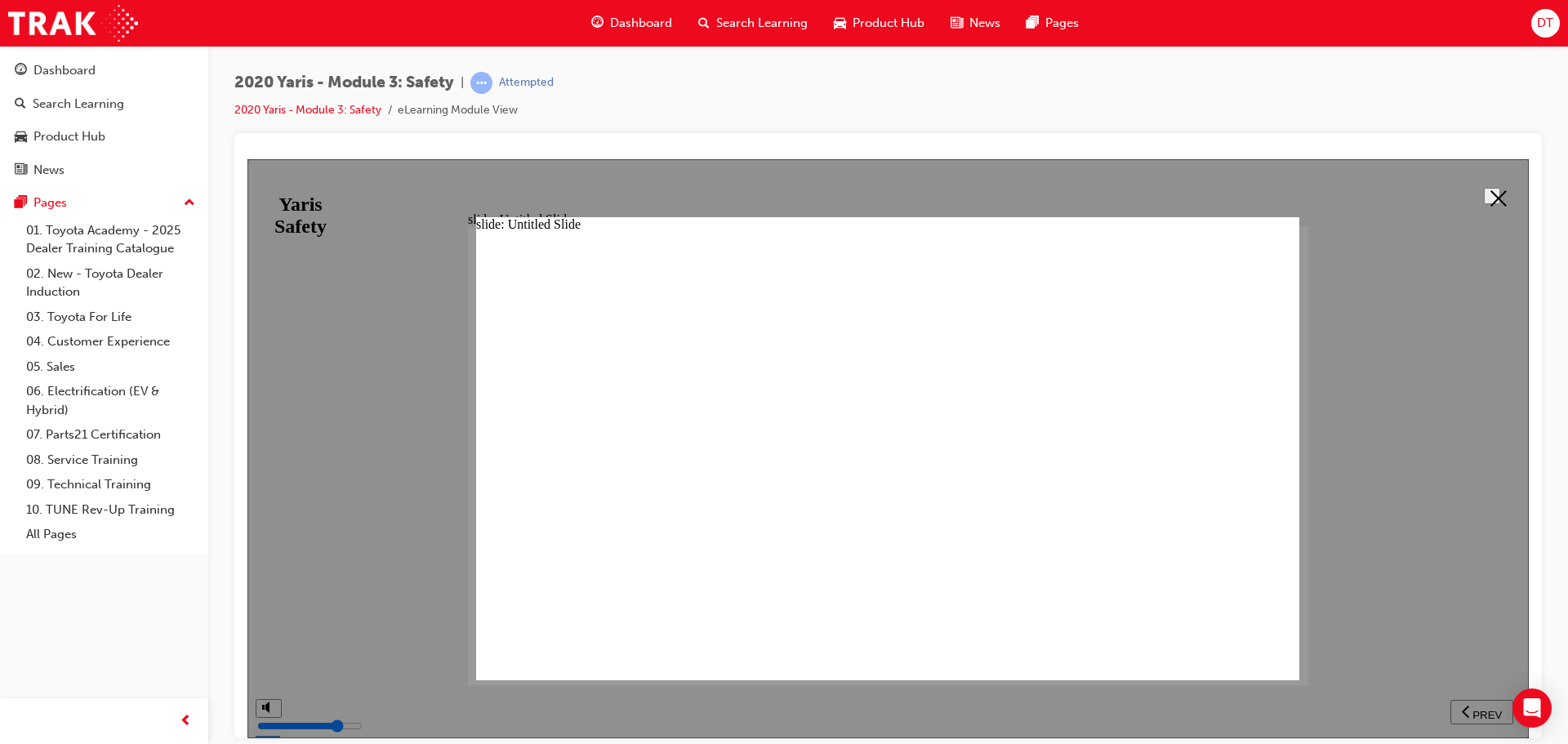
drag, startPoint x: 1495, startPoint y: 192, endPoint x: 1443, endPoint y: 189, distance: 52.1
click at [1495, 191] on polygon at bounding box center [1498, 197] width 16 height 16
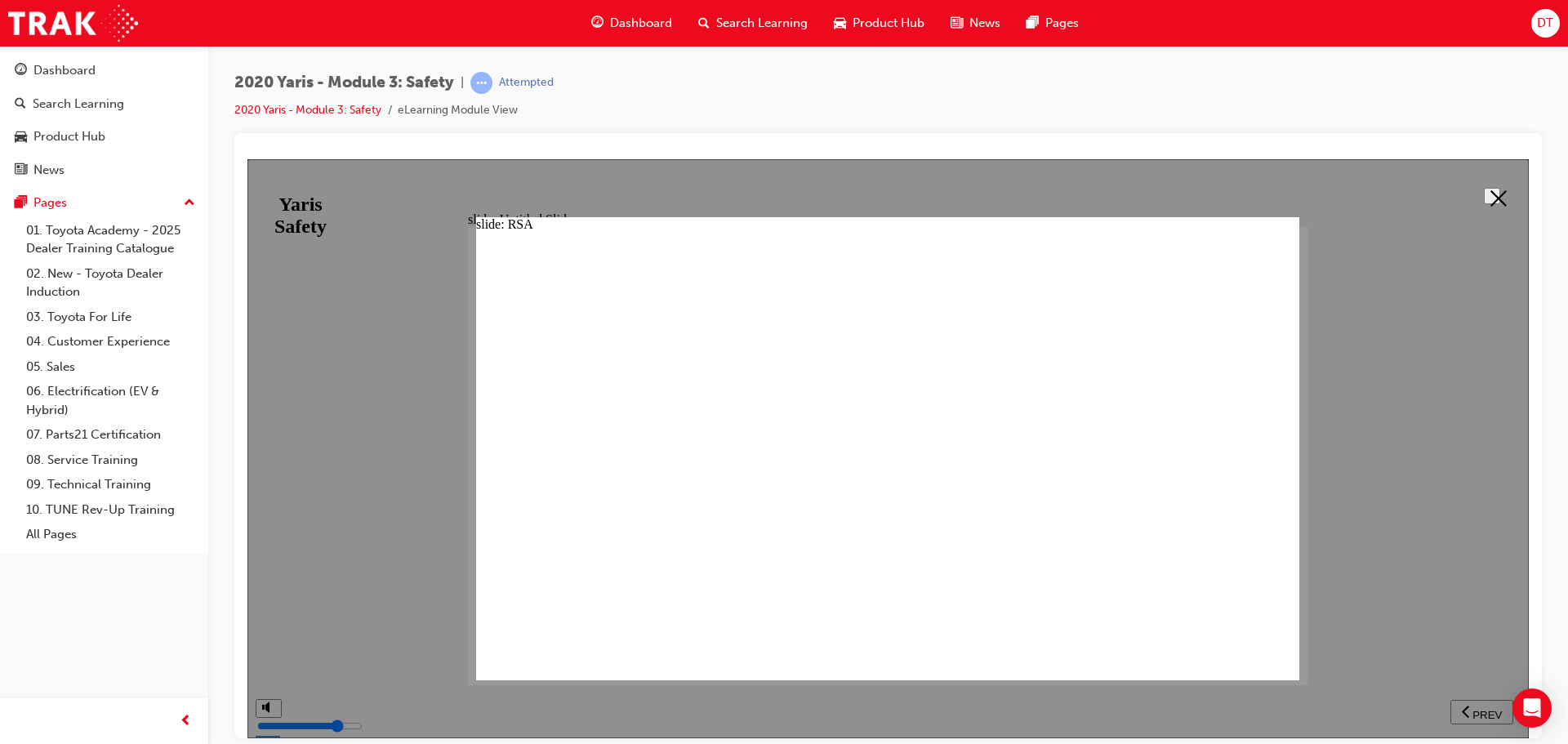
click at [1490, 194] on icon at bounding box center [1498, 197] width 16 height 16
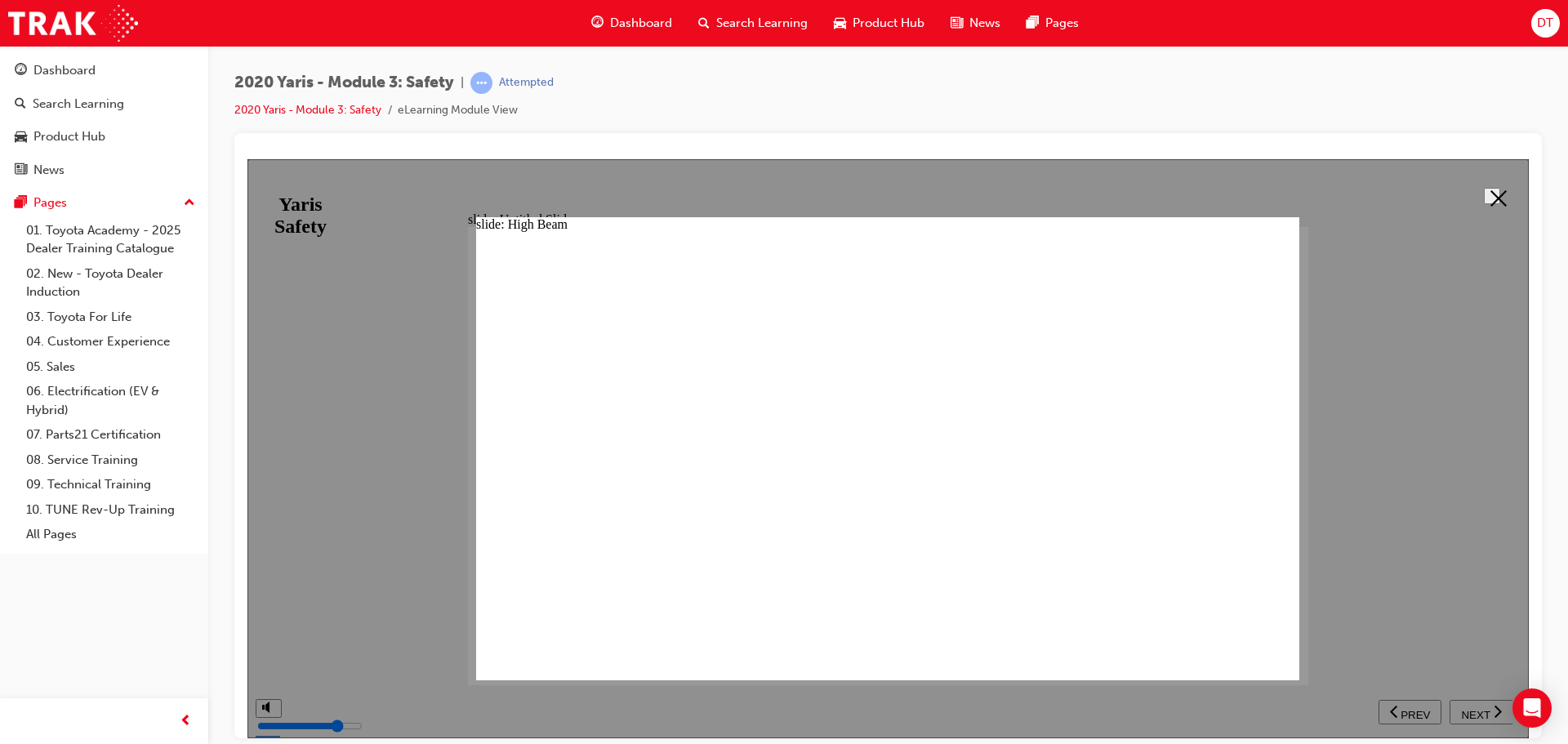
click at [1490, 192] on polygon at bounding box center [1498, 197] width 16 height 16
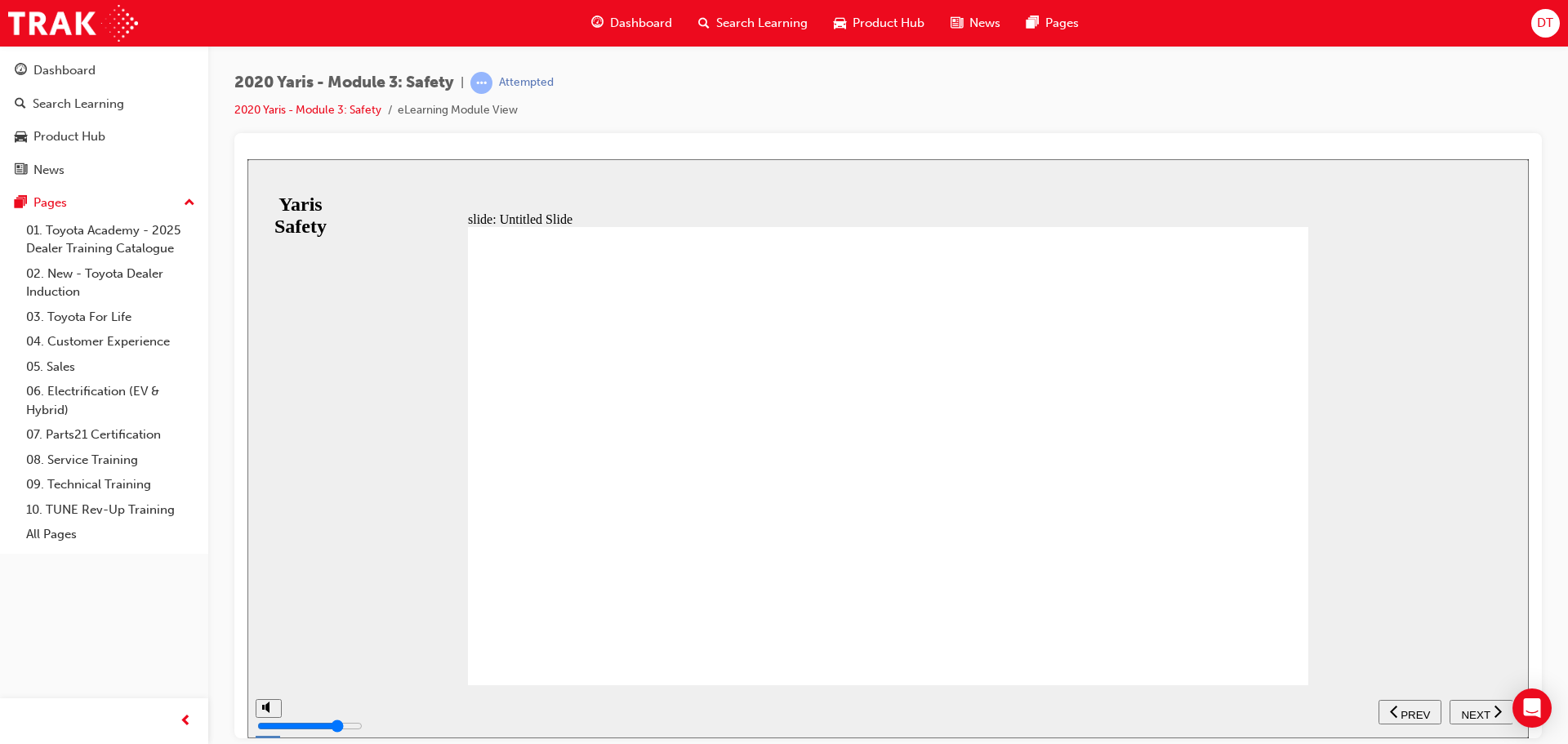
click at [1470, 709] on span "NEXT" at bounding box center [1475, 715] width 29 height 12
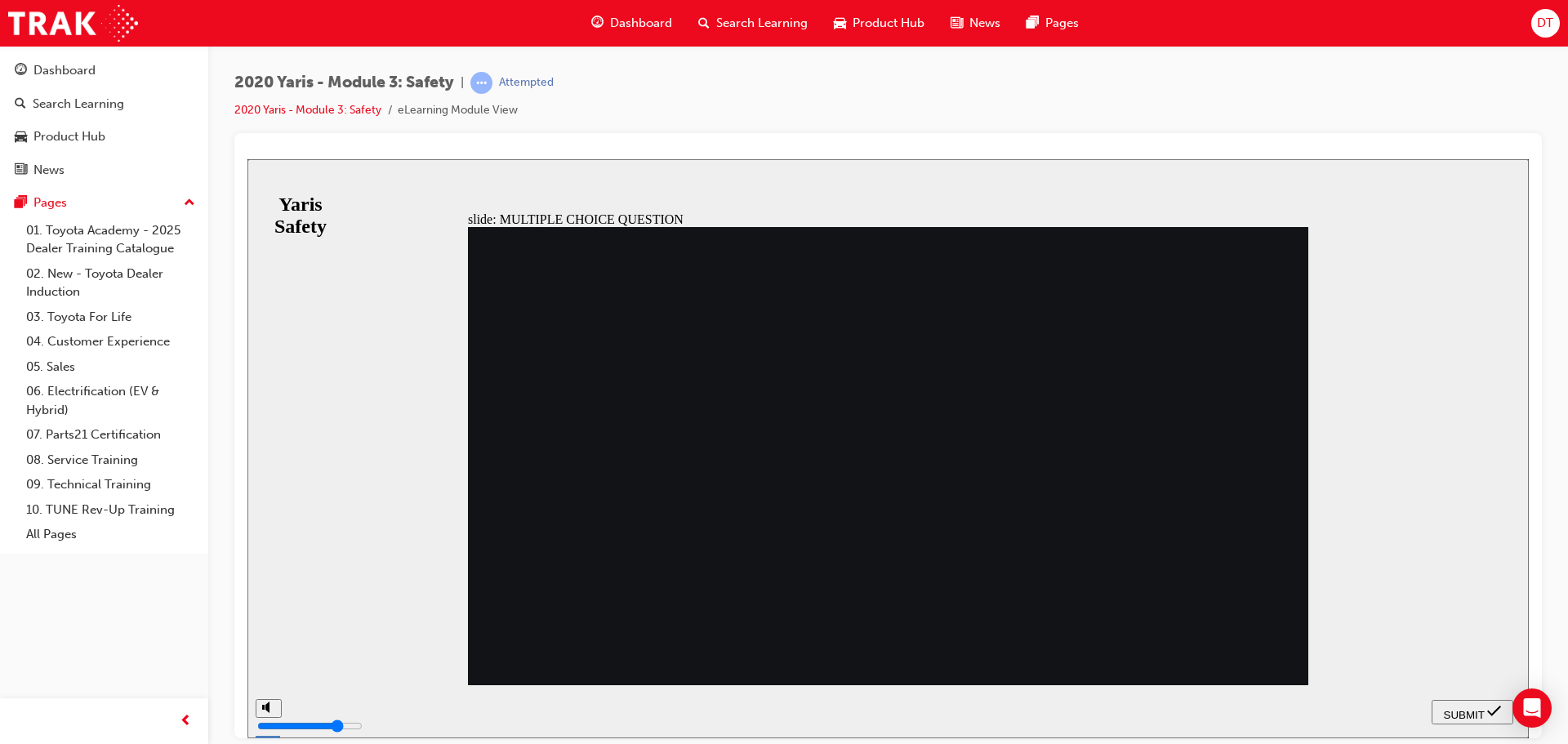
radio input "true"
click at [1462, 712] on span "SUBMIT" at bounding box center [1463, 715] width 41 height 12
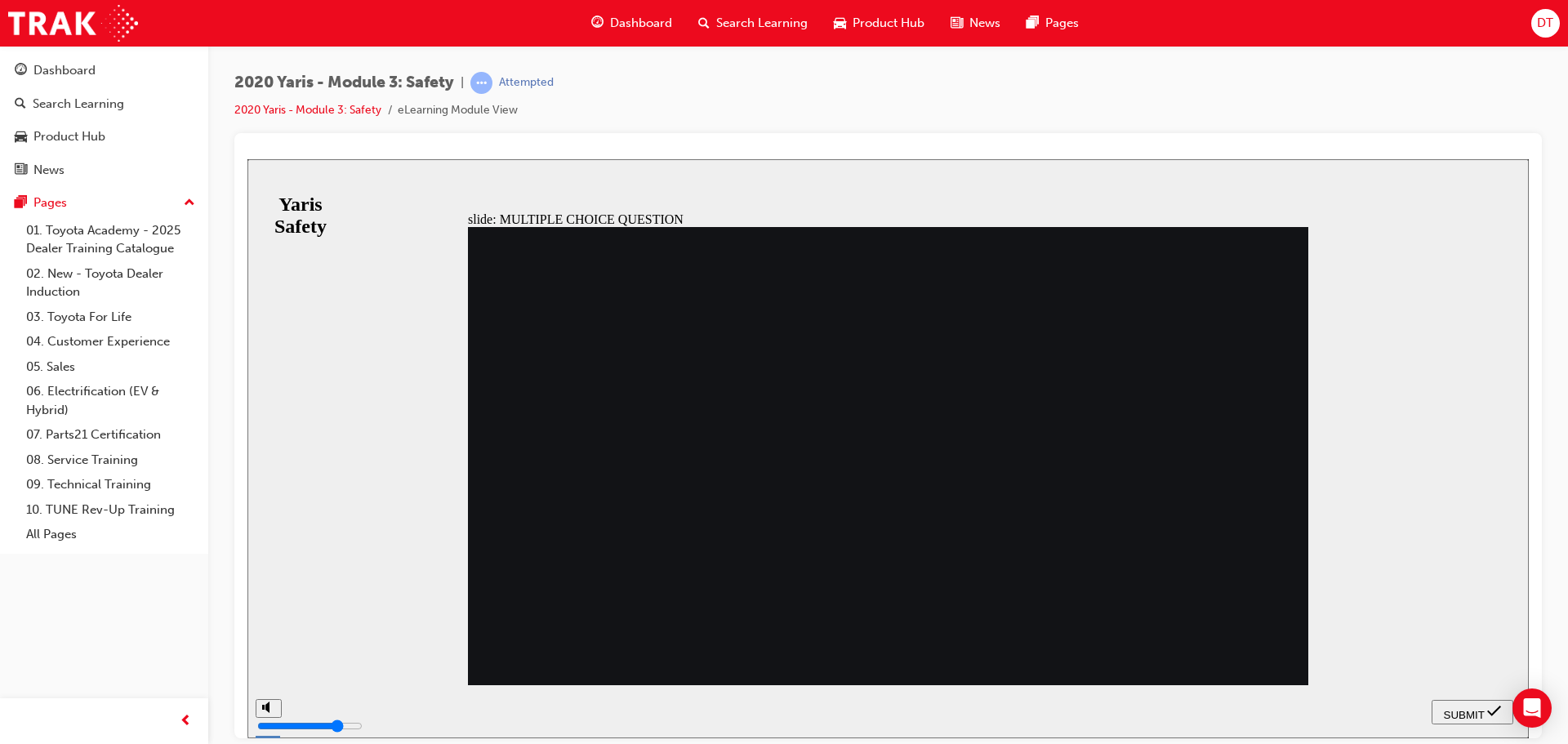
radio input "true"
click at [1463, 711] on span "SUBMIT" at bounding box center [1463, 715] width 41 height 12
click at [1463, 711] on nav "SUBMIT NEXT PREV" at bounding box center [1472, 712] width 82 height 53
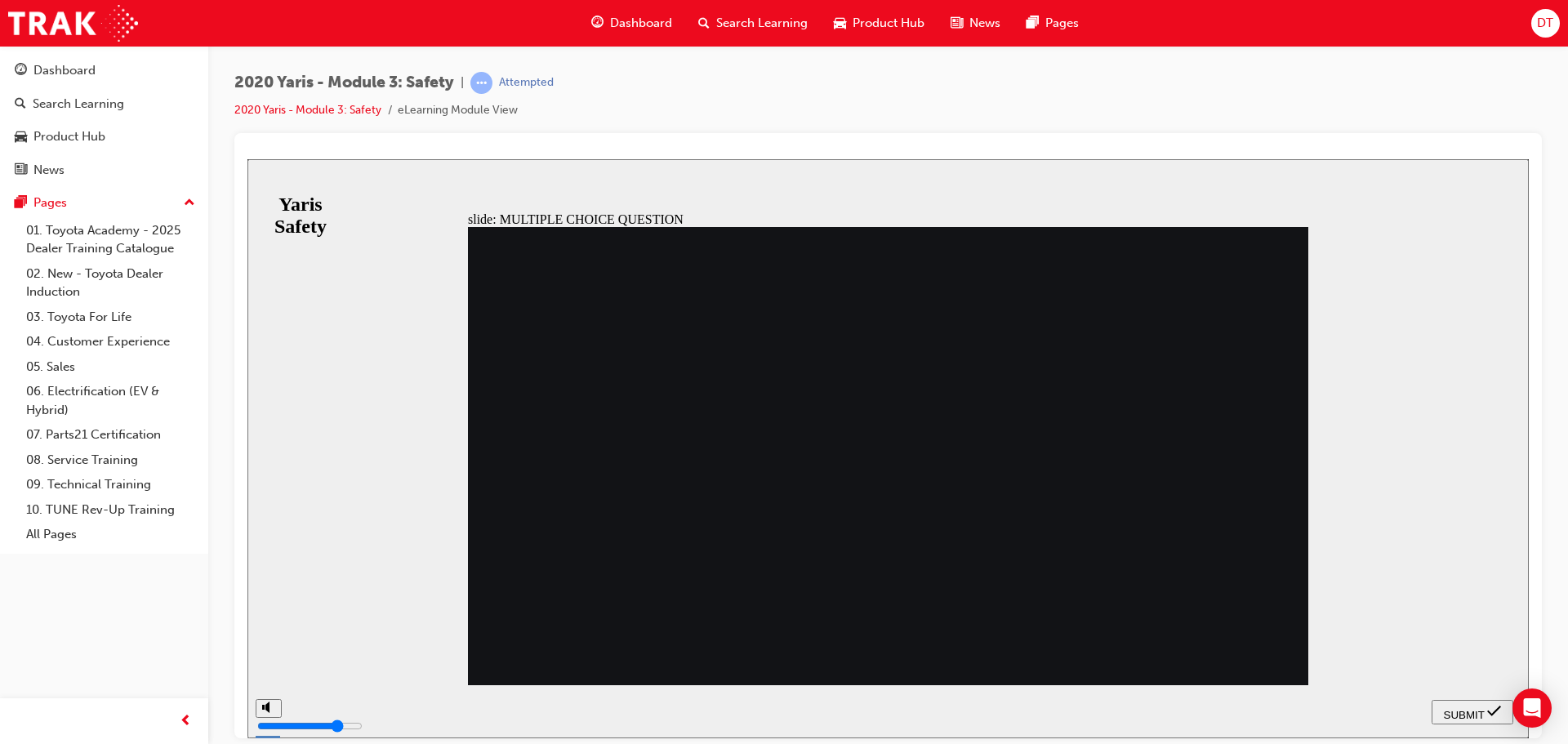
radio input "true"
click at [1462, 714] on span "SUBMIT" at bounding box center [1463, 715] width 41 height 12
radio input "true"
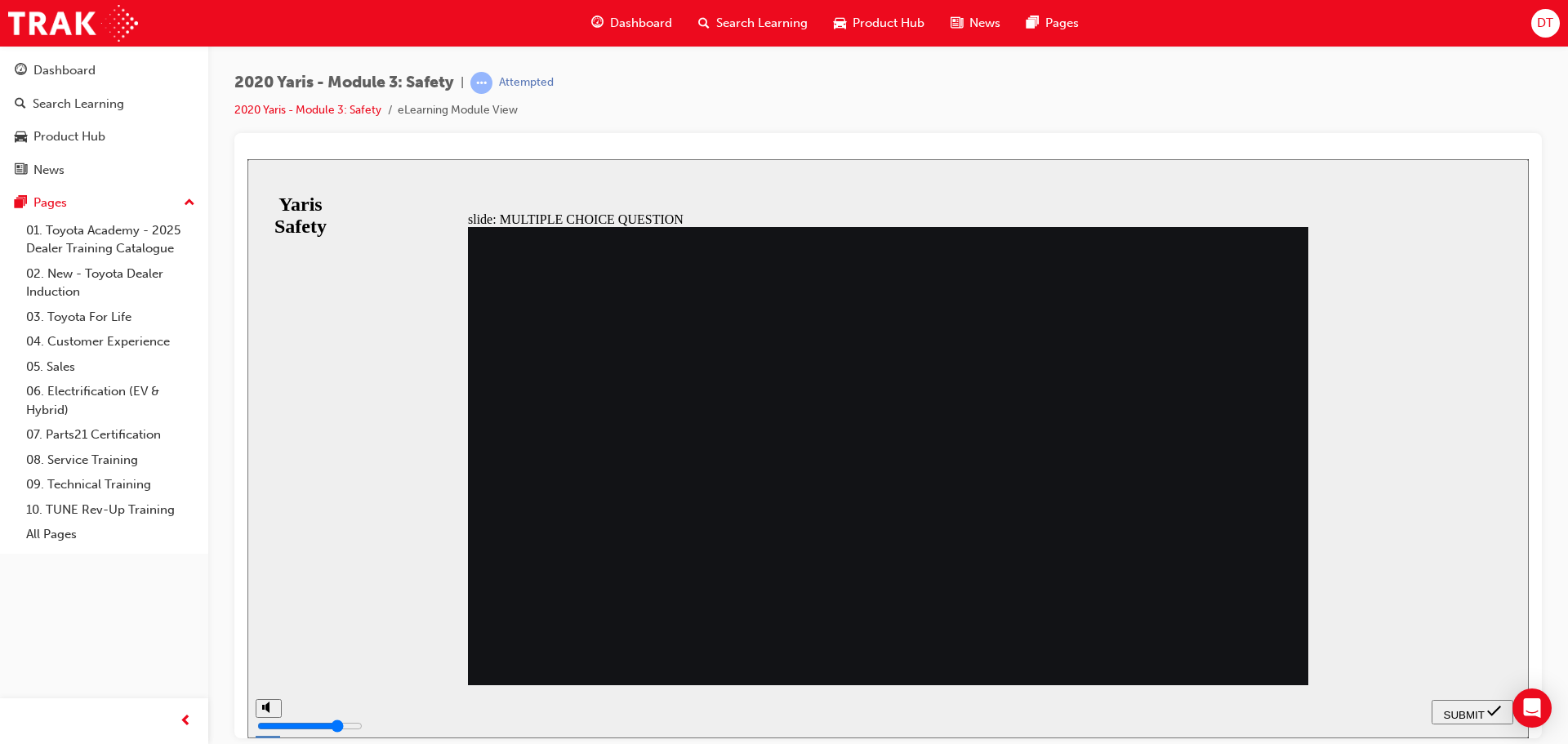
click at [1456, 709] on span "SUBMIT" at bounding box center [1463, 715] width 41 height 12
click at [1456, 705] on nav "SUBMIT NEXT PREV" at bounding box center [1472, 712] width 82 height 53
radio input "true"
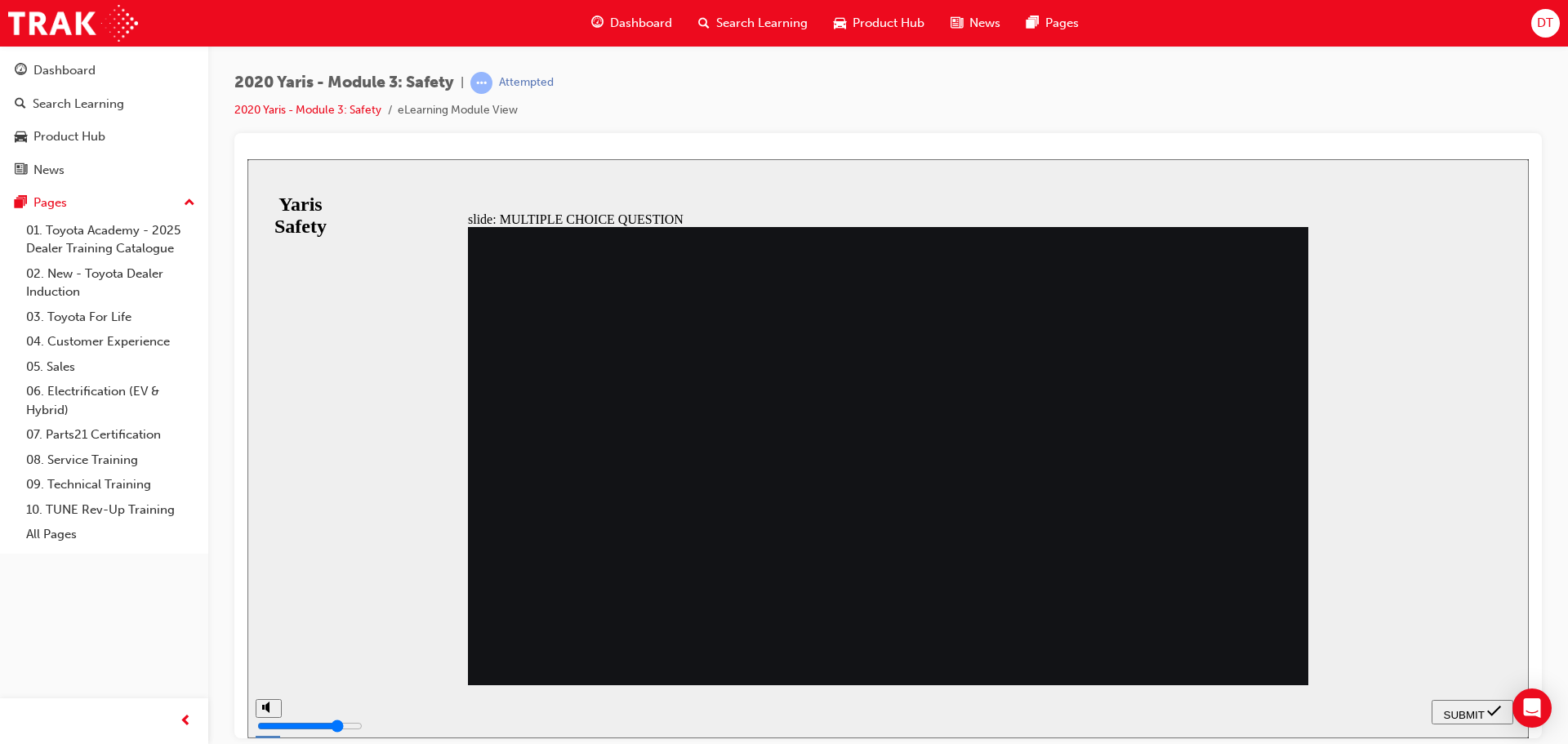
click at [1457, 709] on span "SUBMIT" at bounding box center [1463, 715] width 41 height 12
checkbox input "true"
click at [1443, 710] on span "SUBMIT" at bounding box center [1463, 715] width 41 height 12
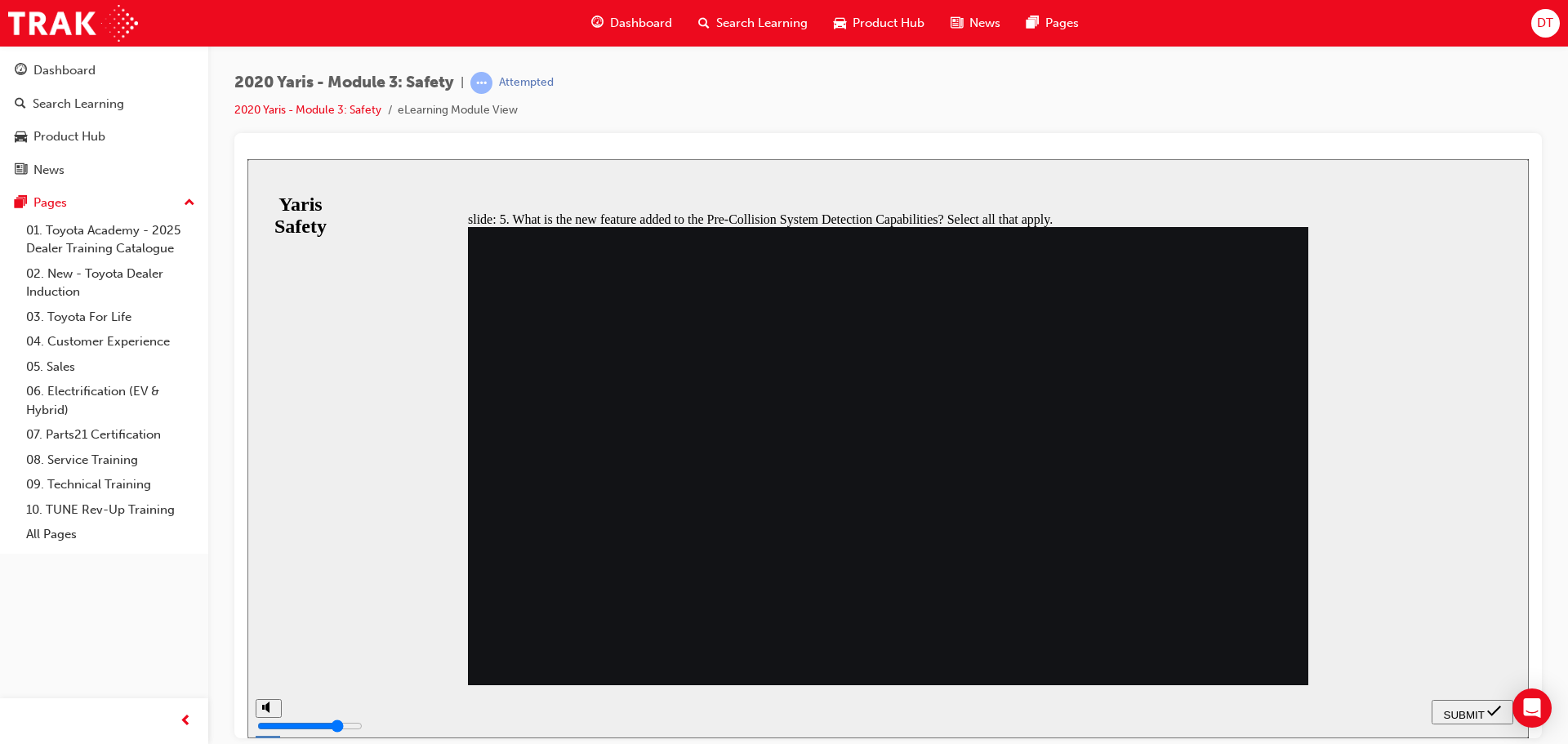
checkbox input "true"
checkbox input "false"
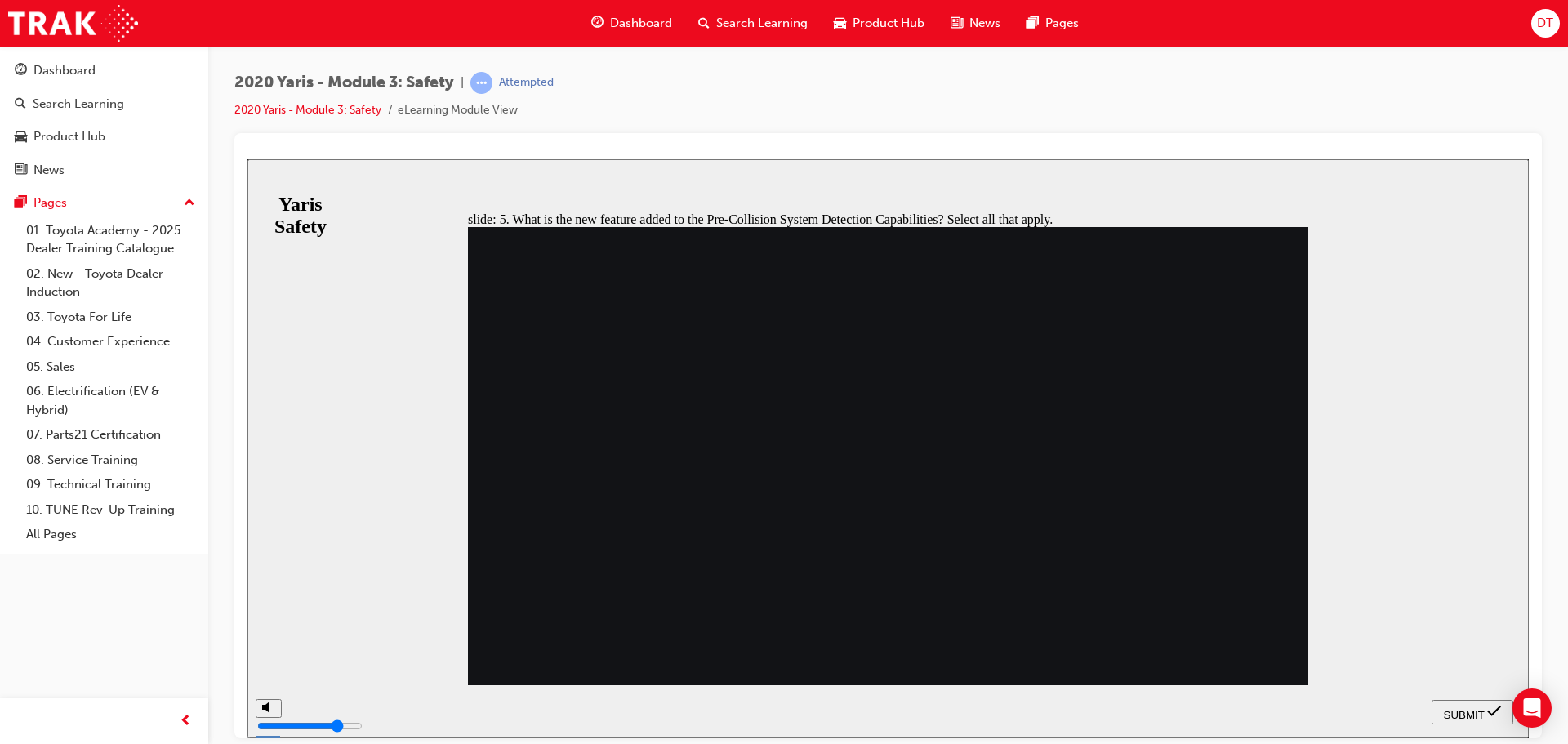
click at [1475, 709] on span "SUBMIT" at bounding box center [1463, 715] width 41 height 12
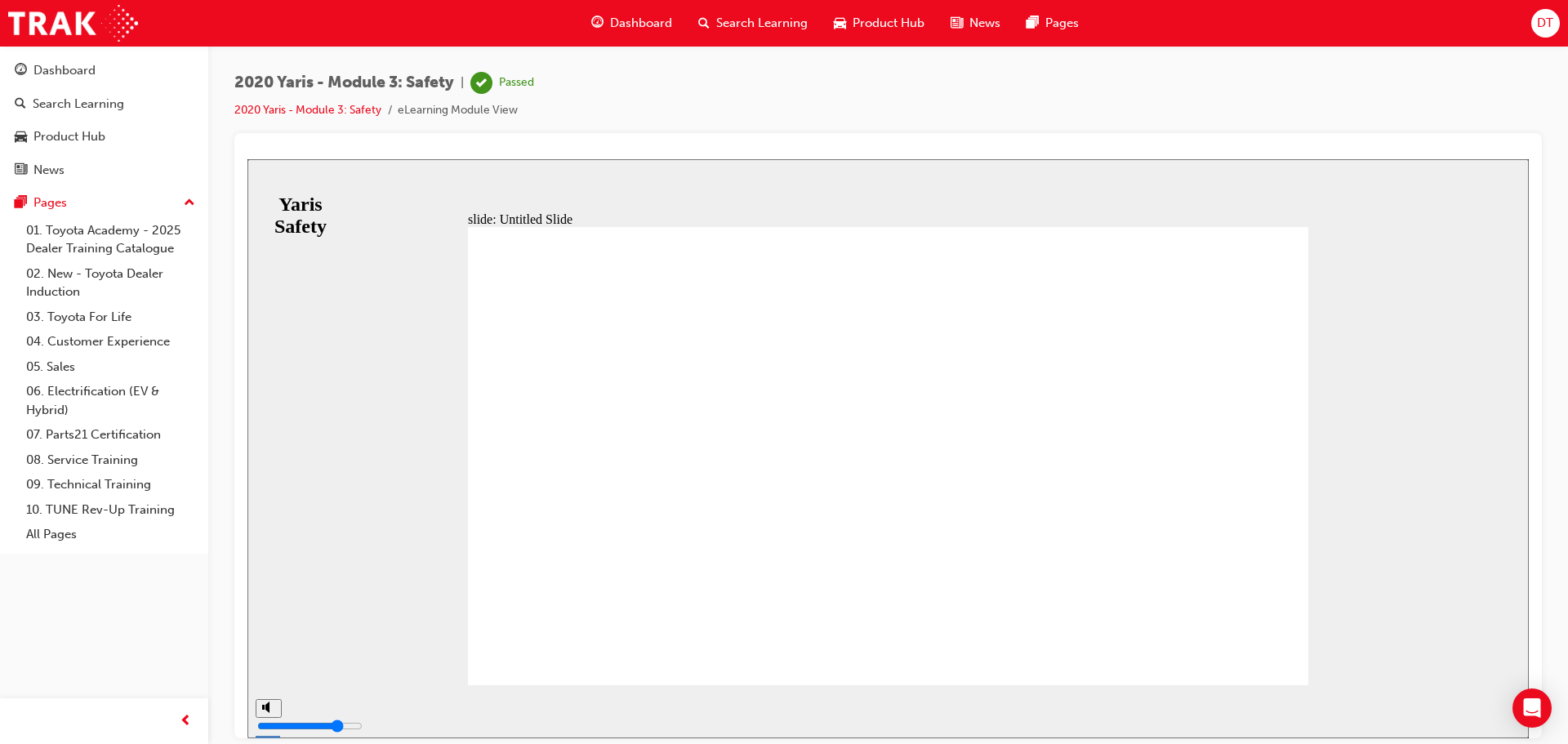
click at [758, 22] on span "Search Learning" at bounding box center [762, 24] width 91 height 19
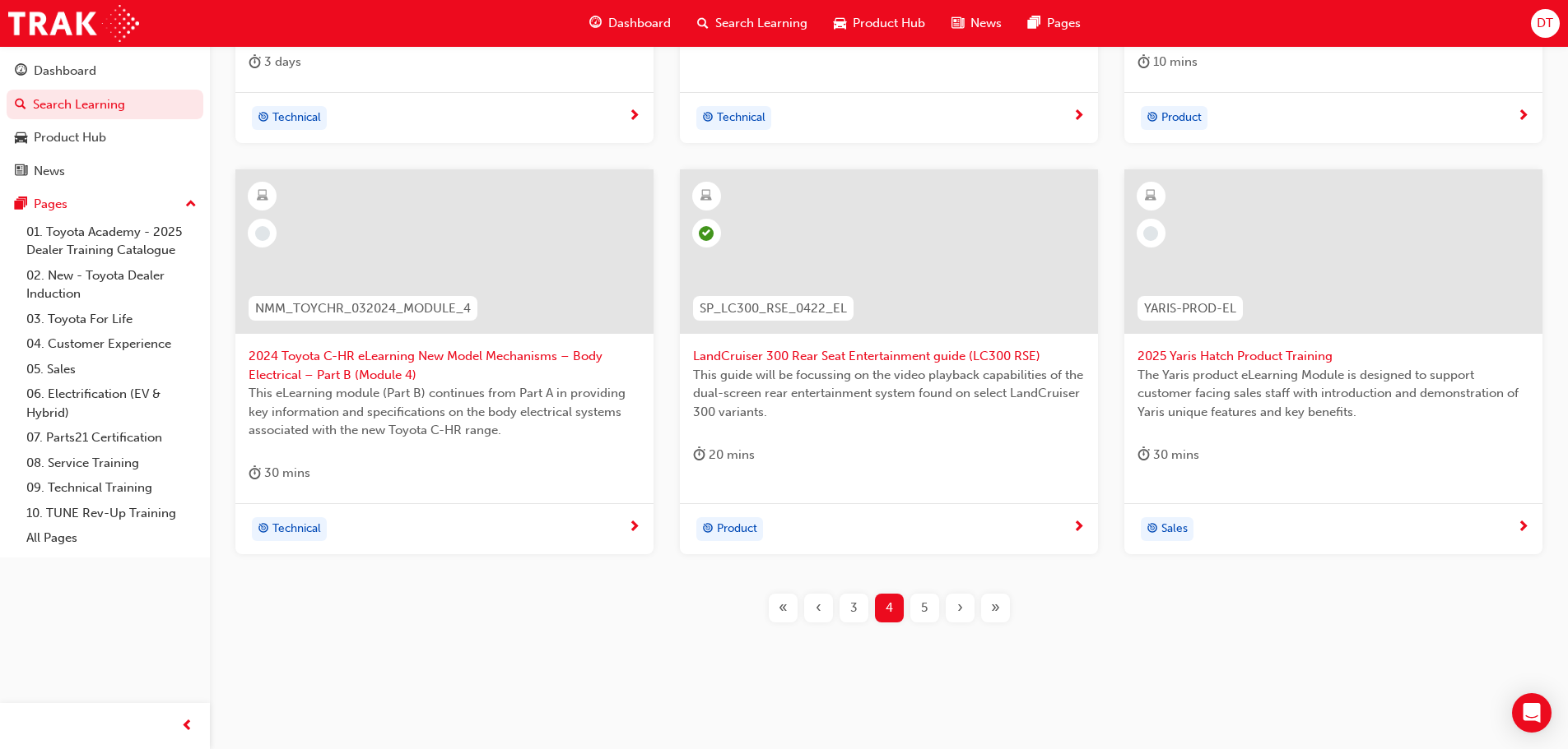
scroll to position [610, 0]
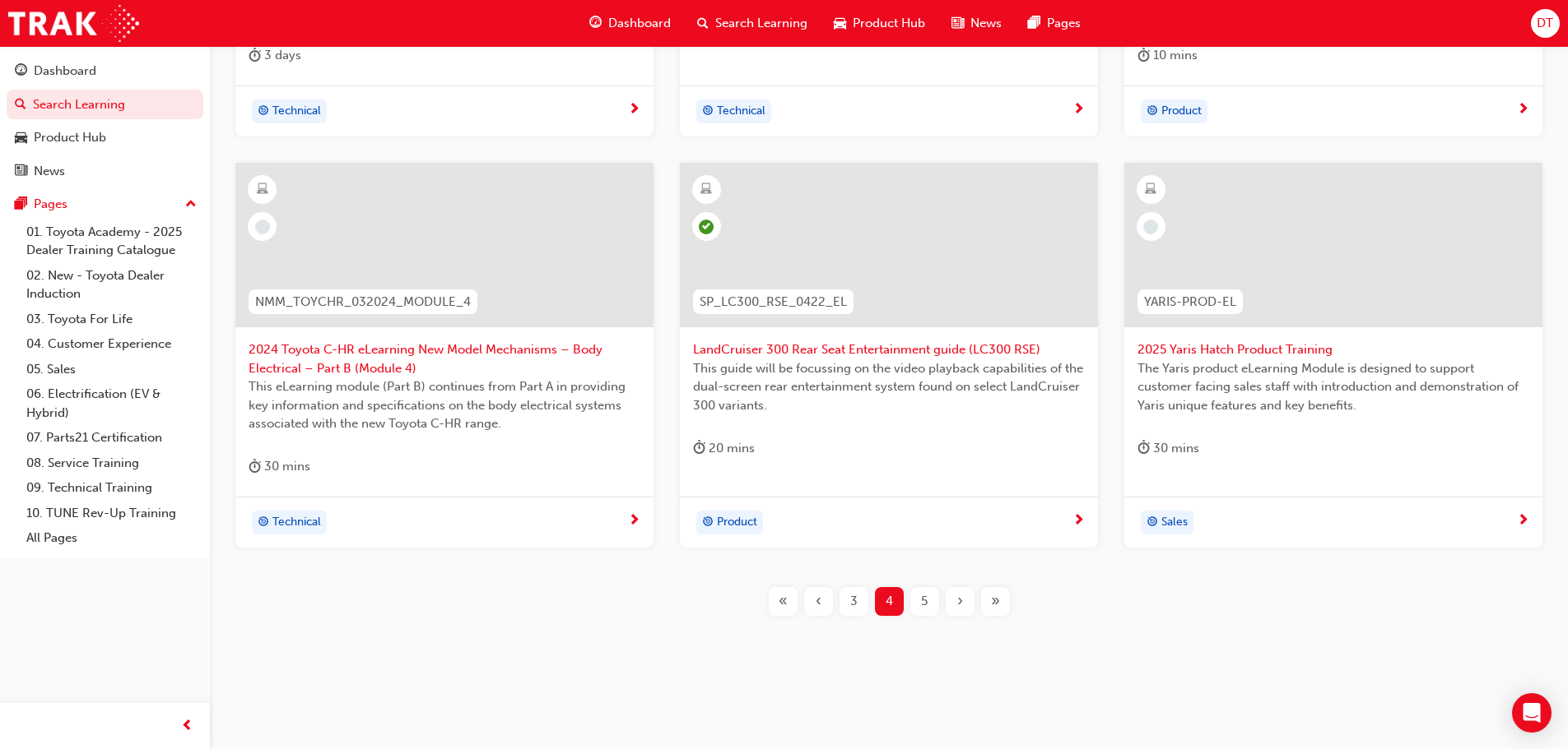
click at [854, 597] on span "3" at bounding box center [854, 601] width 8 height 19
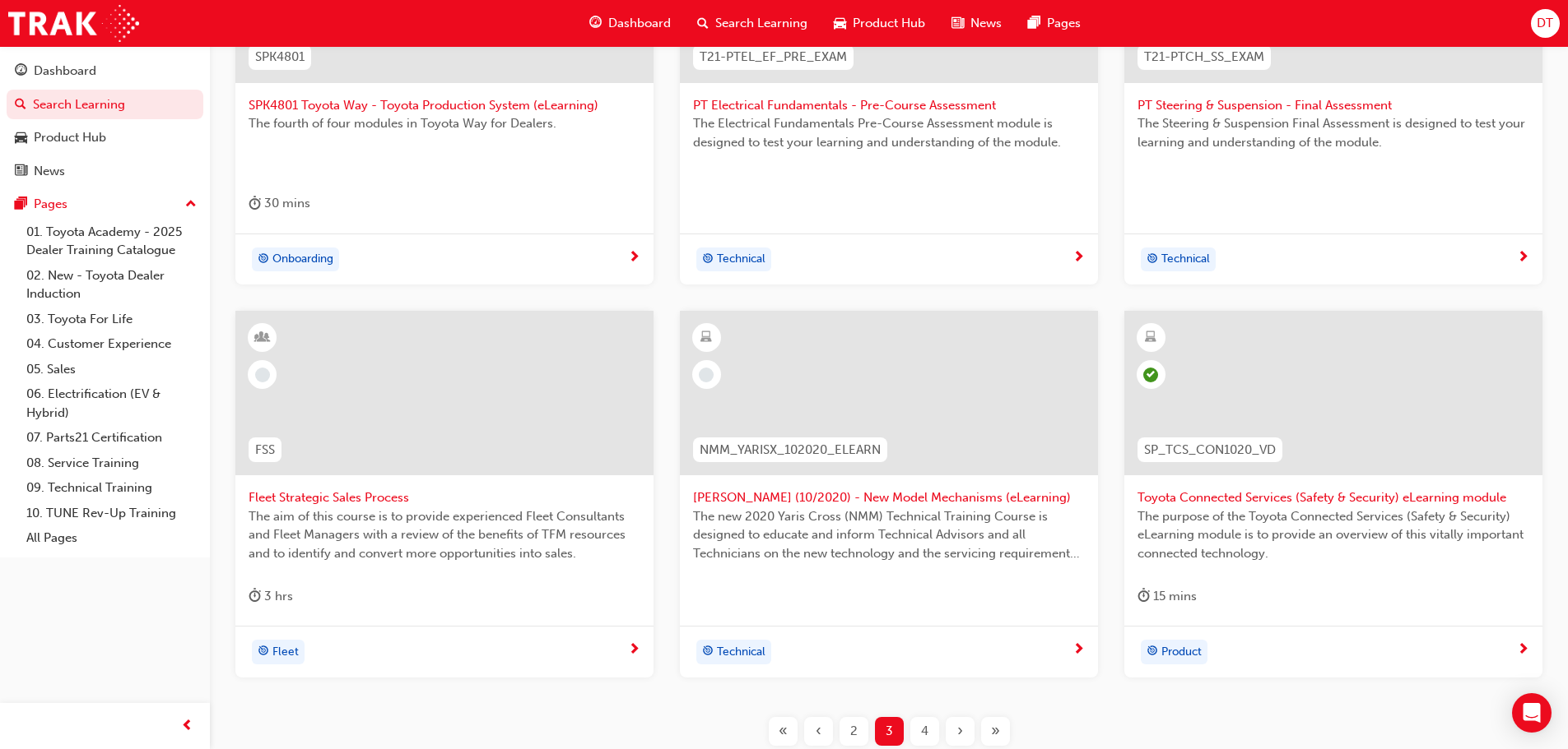
scroll to position [510, 0]
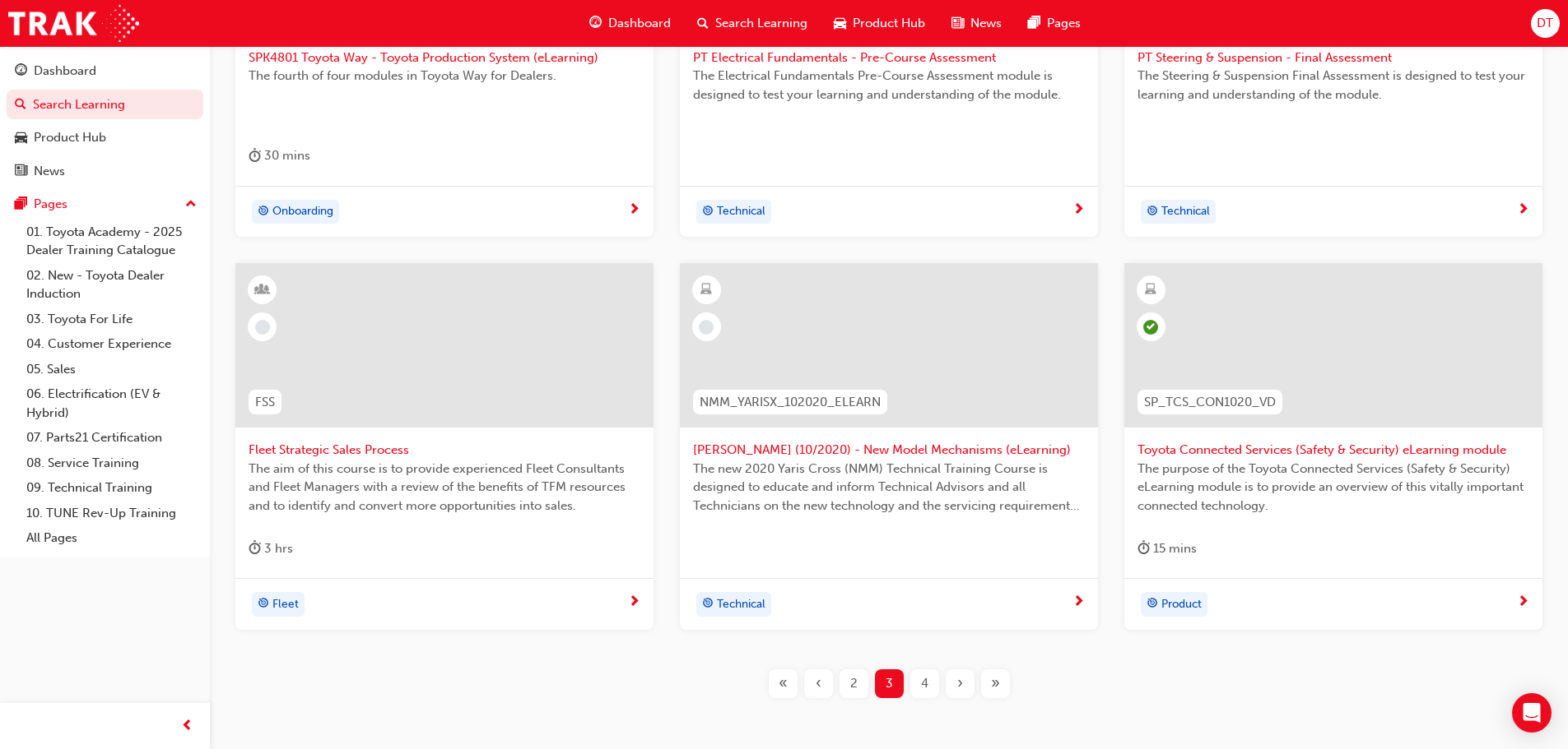
click at [859, 683] on div "2" at bounding box center [854, 684] width 29 height 29
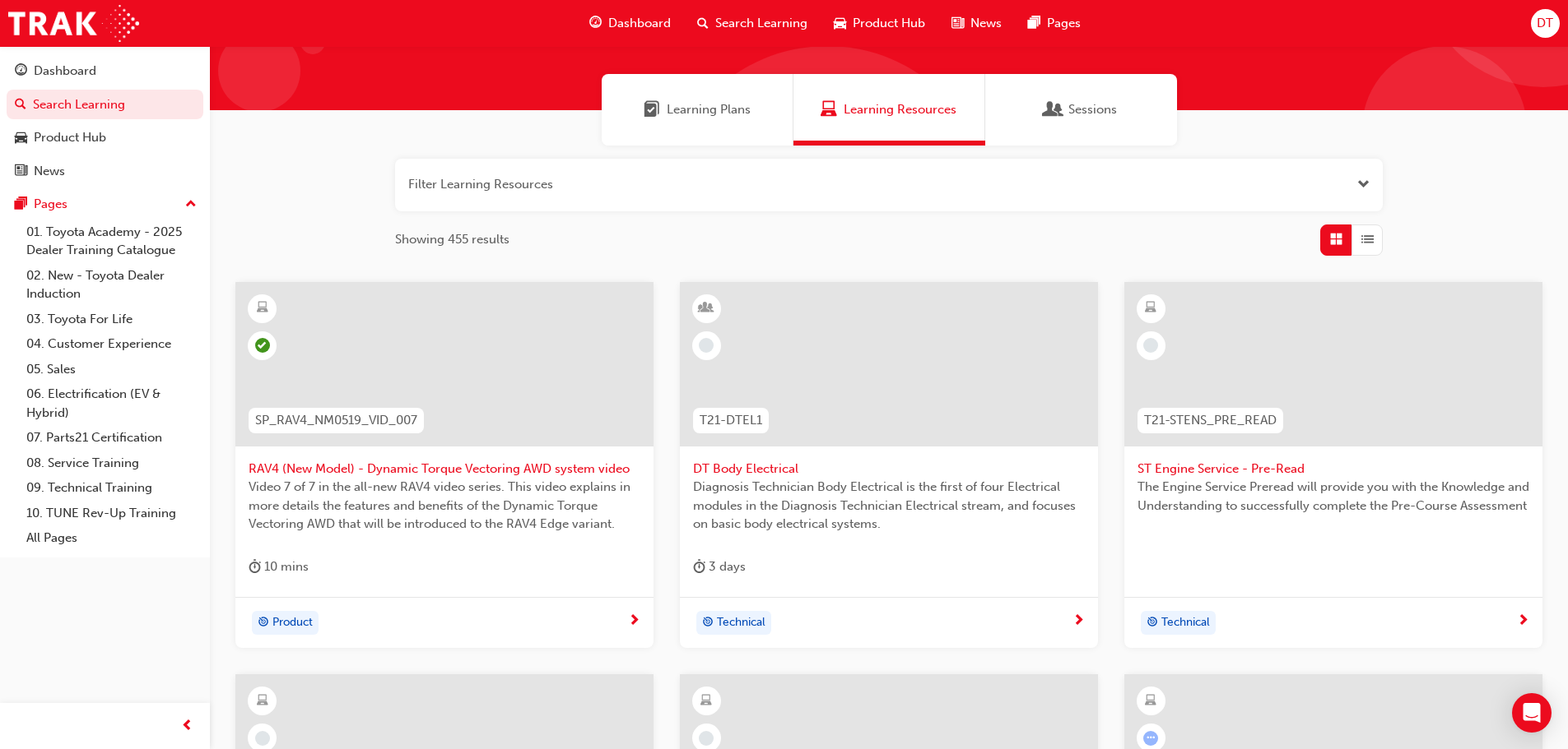
scroll to position [510, 0]
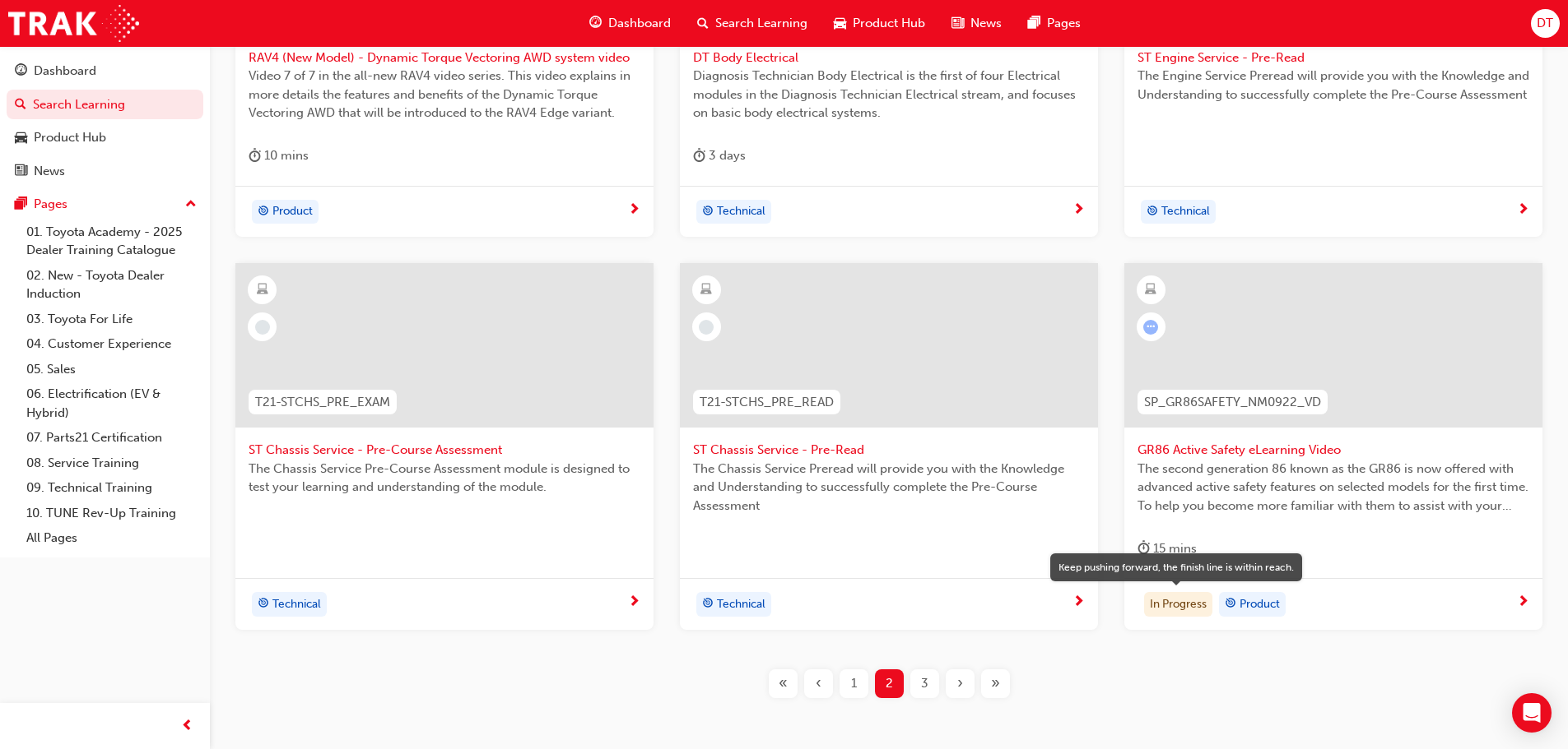
click at [1178, 605] on div "In Progress" at bounding box center [1178, 604] width 68 height 25
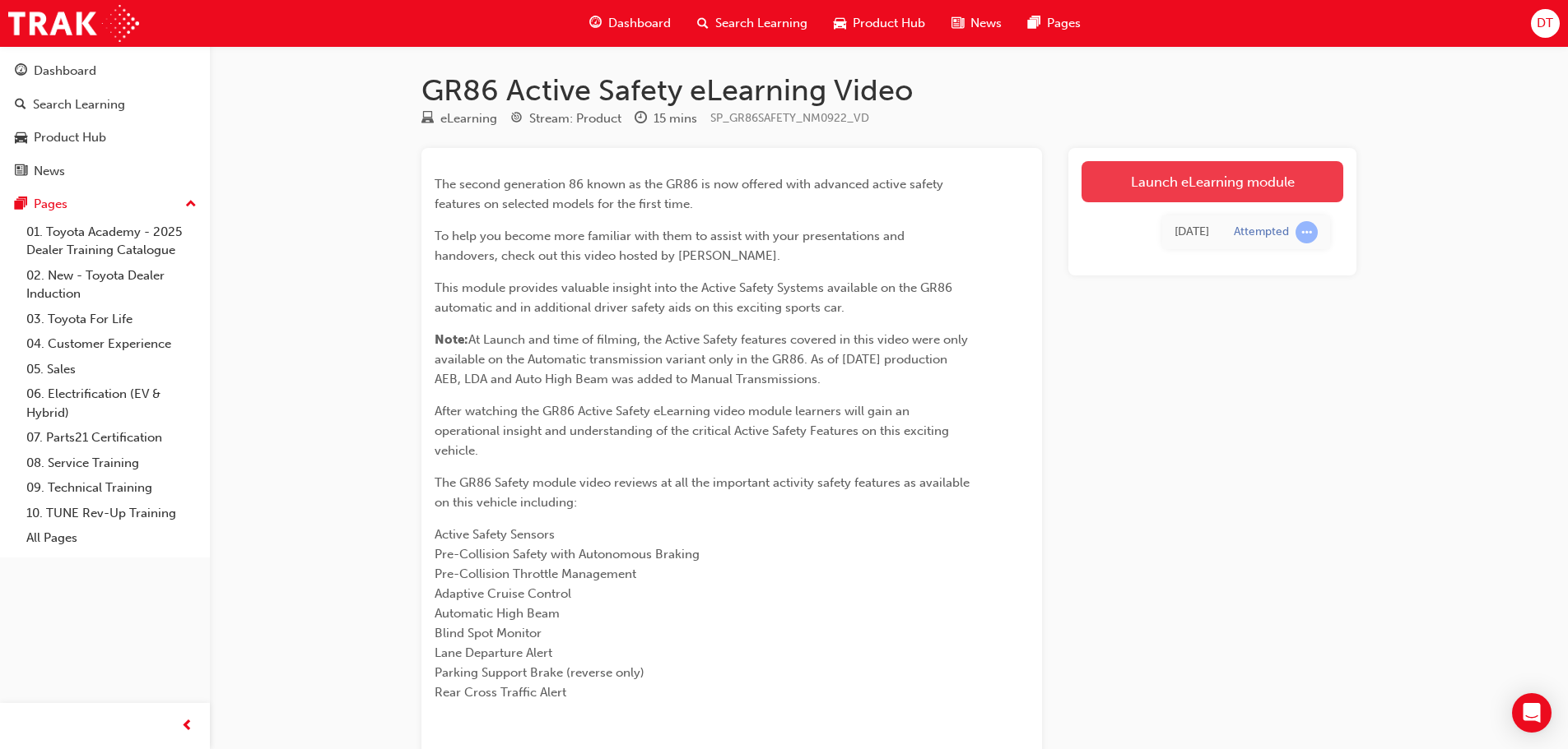
click at [1221, 180] on link "Launch eLearning module" at bounding box center [1211, 181] width 262 height 41
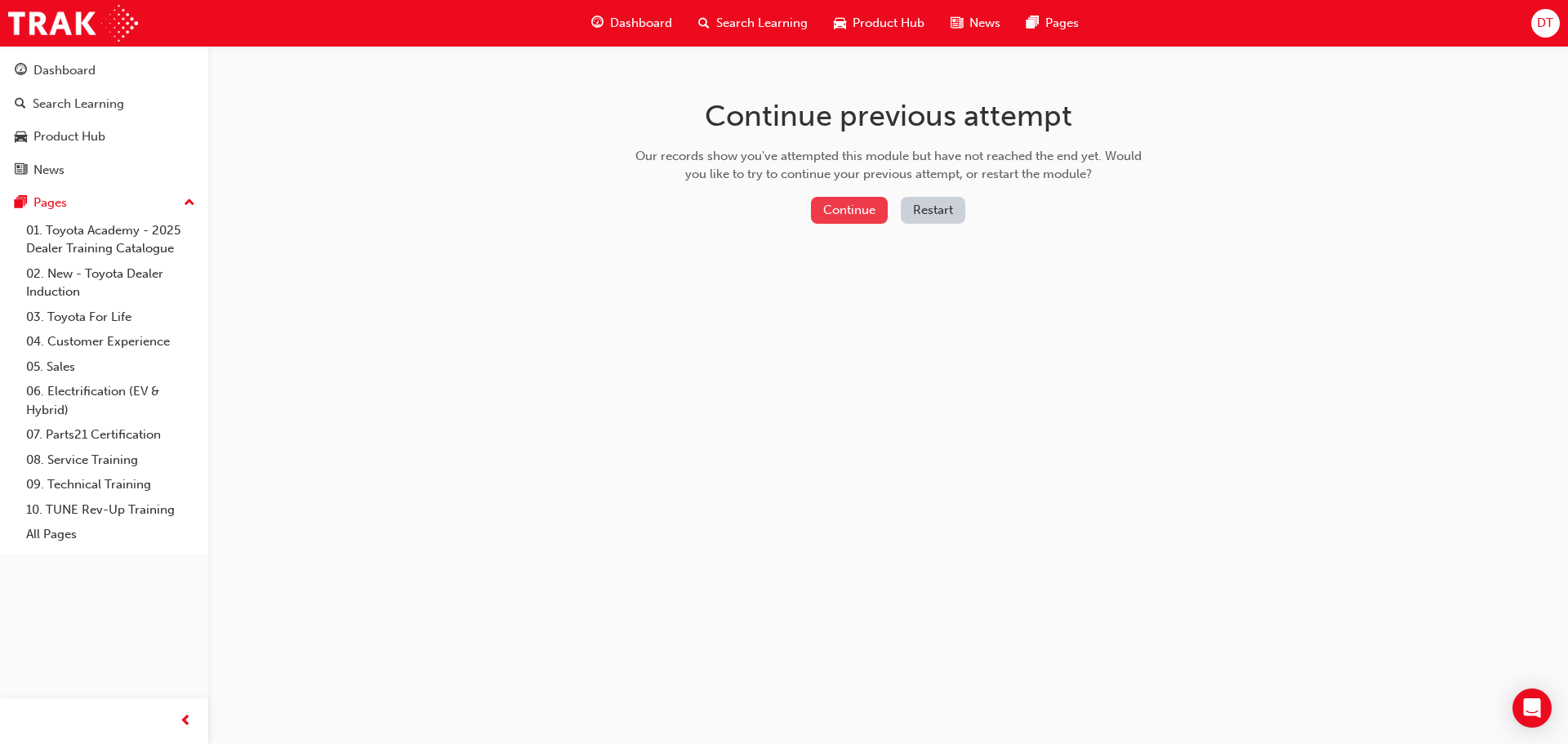
click at [847, 206] on button "Continue" at bounding box center [849, 210] width 77 height 27
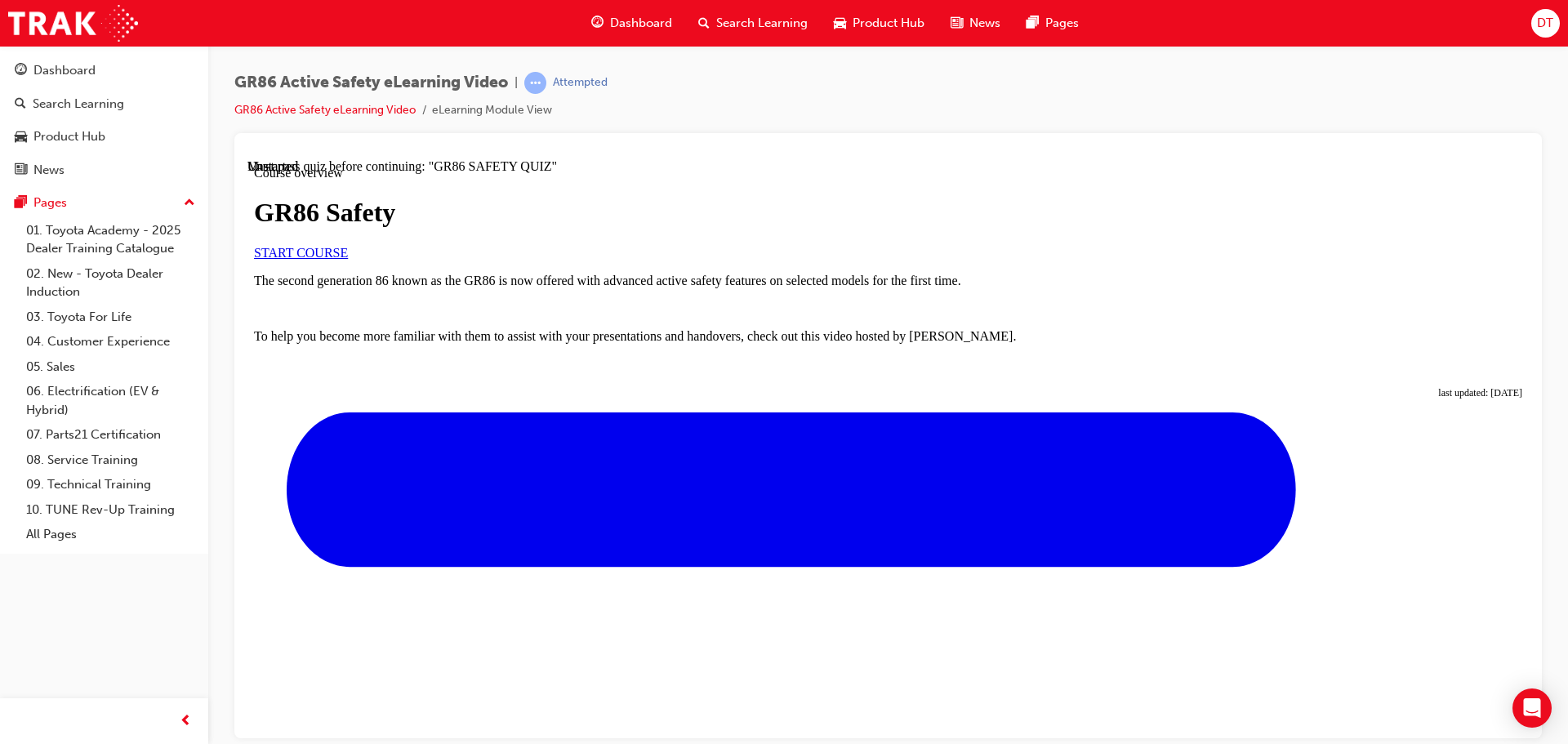
click at [348, 259] on span "START COURSE" at bounding box center [300, 252] width 94 height 14
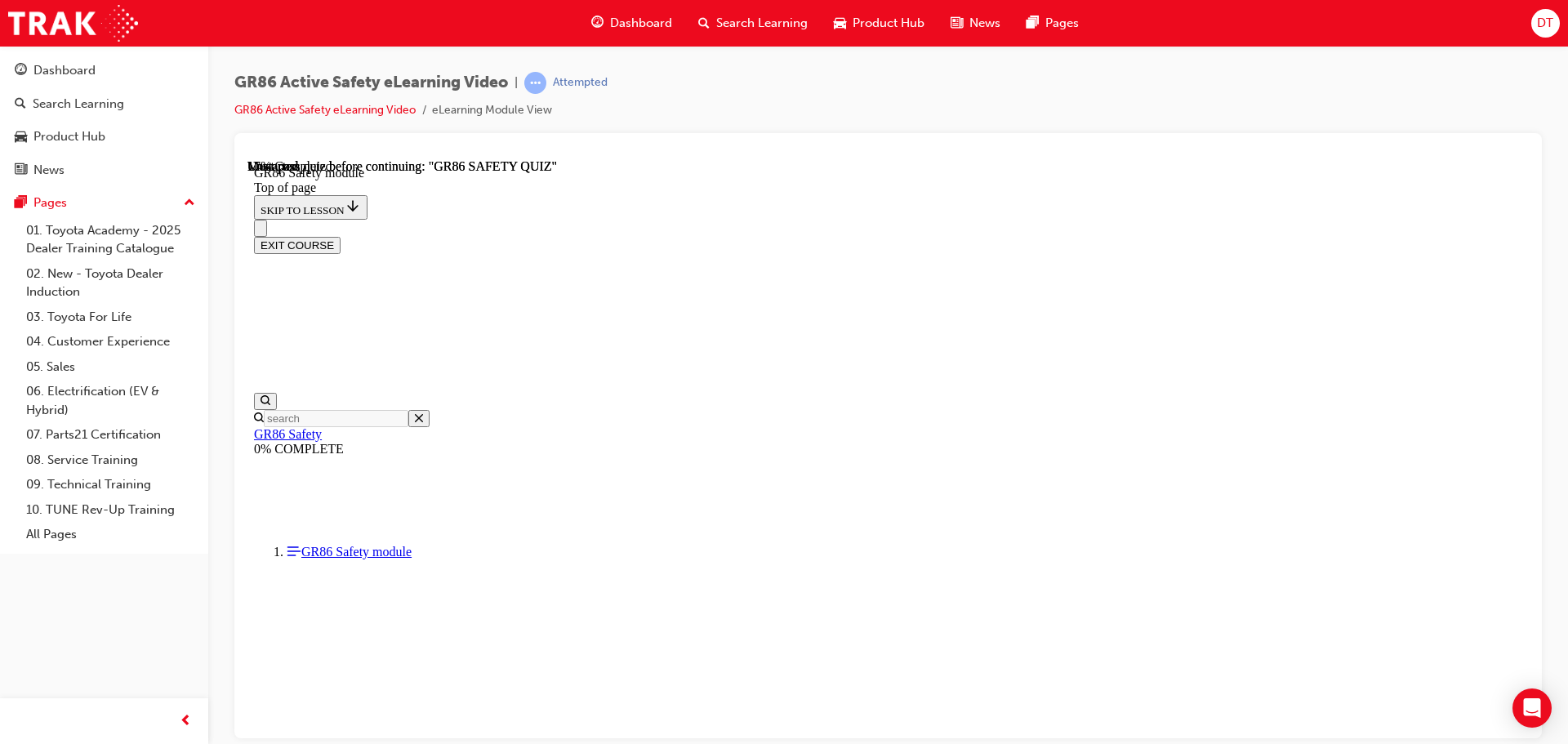
scroll to position [50, 0]
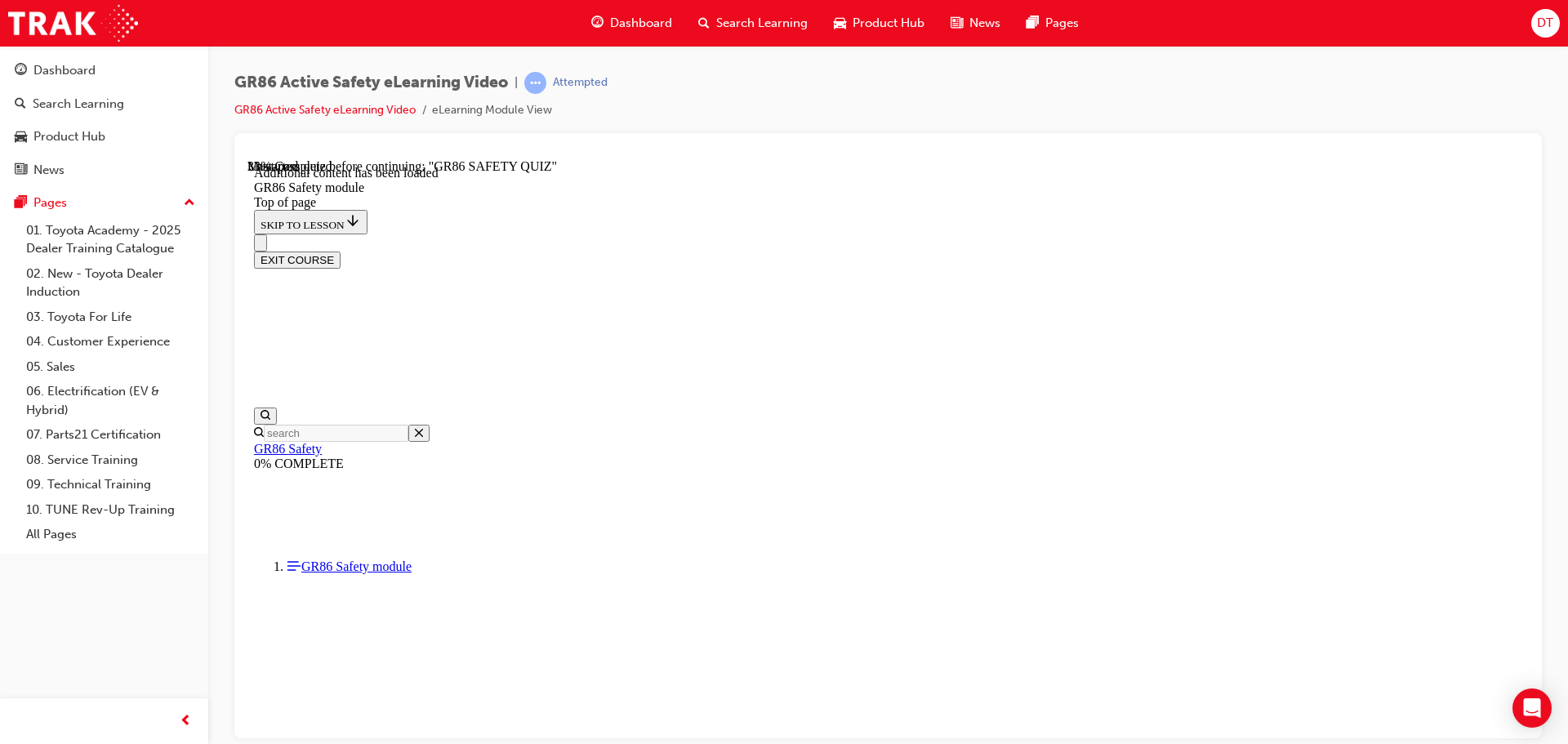
scroll to position [495, 0]
